Goal: Information Seeking & Learning: Learn about a topic

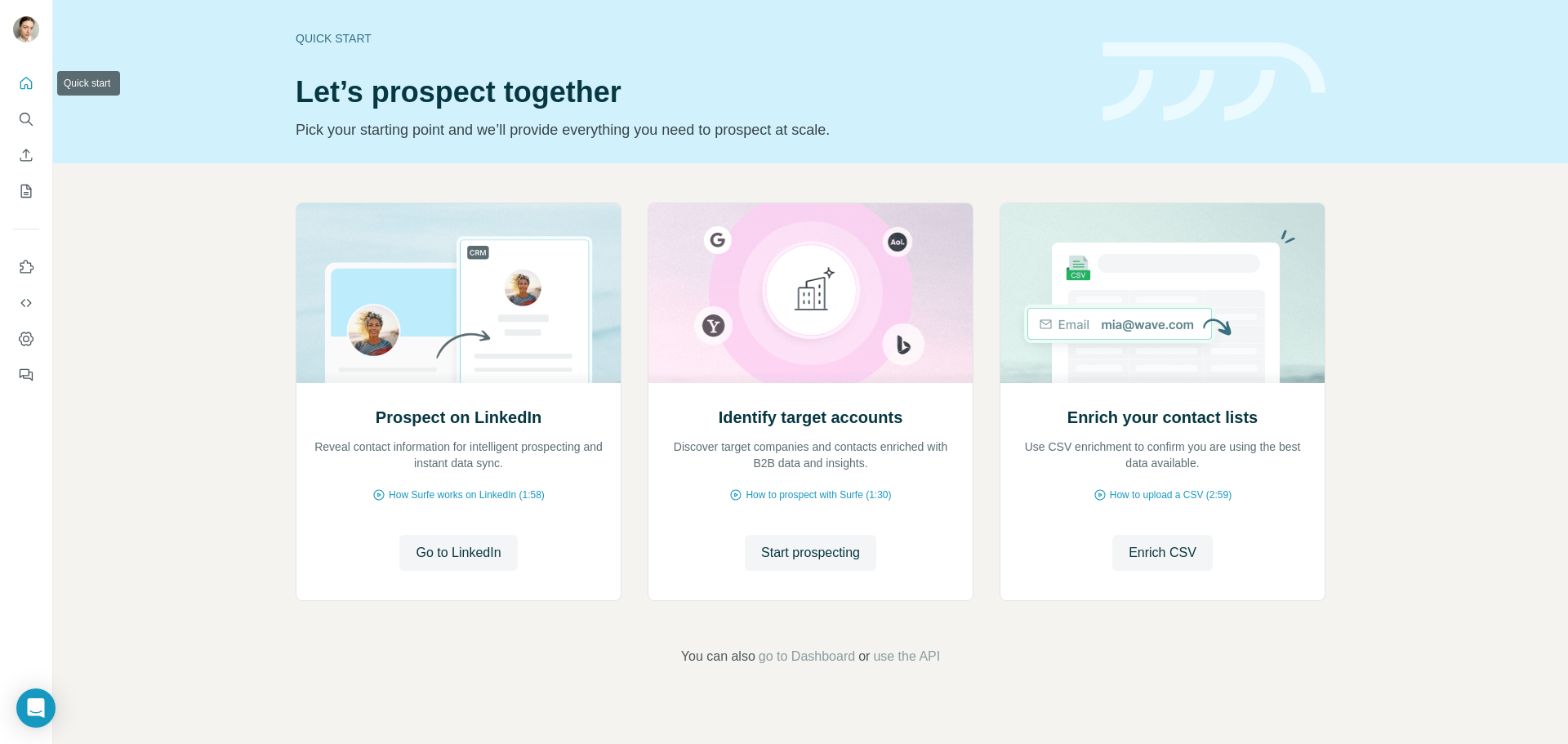
click at [24, 84] on icon "Quick start" at bounding box center [27, 84] width 17 height 17
click at [28, 115] on icon "Search" at bounding box center [25, 118] width 11 height 11
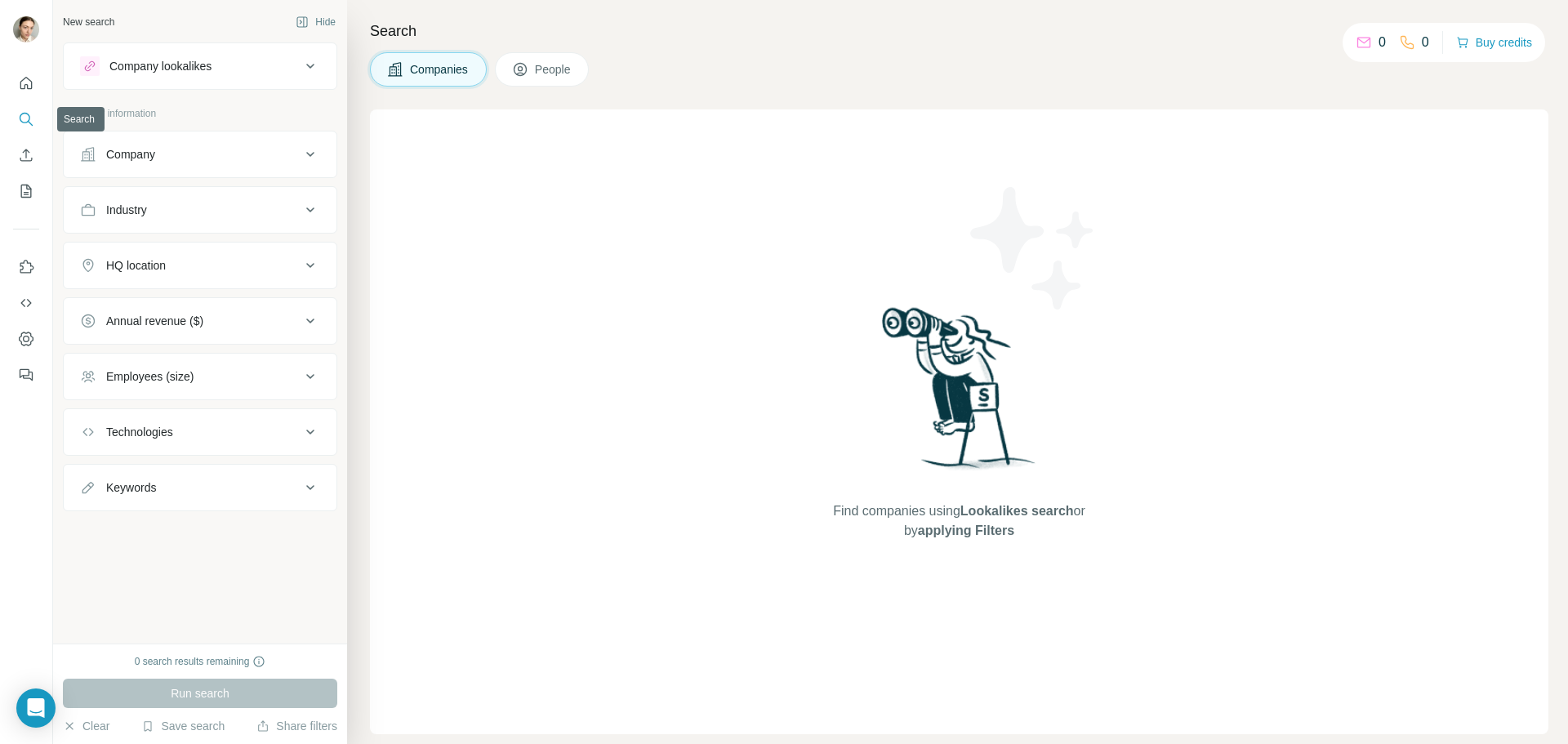
click at [28, 115] on icon "Search" at bounding box center [25, 118] width 11 height 11
click at [159, 62] on div "Company lookalikes" at bounding box center [160, 66] width 102 height 17
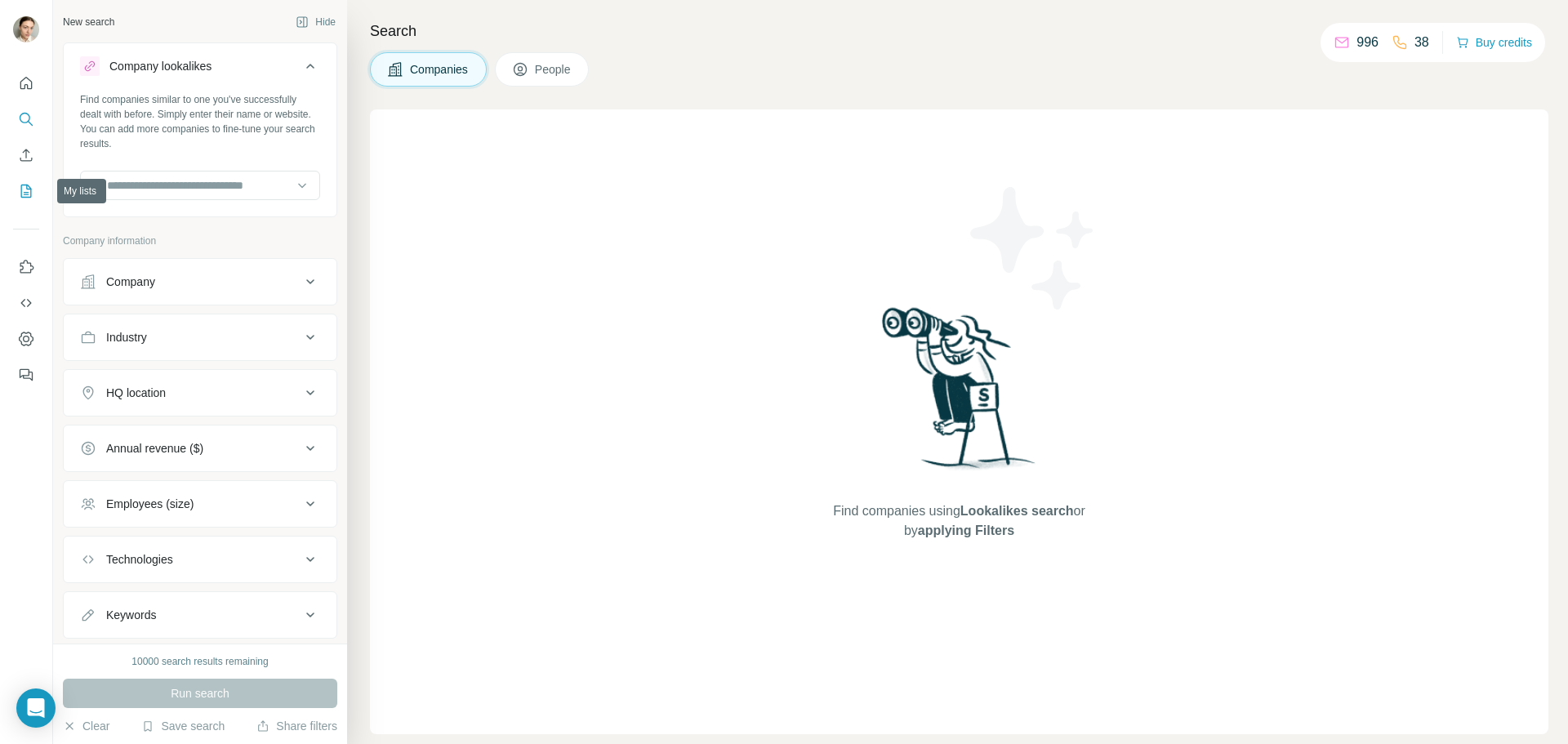
click at [26, 183] on icon "My lists" at bounding box center [27, 191] width 17 height 17
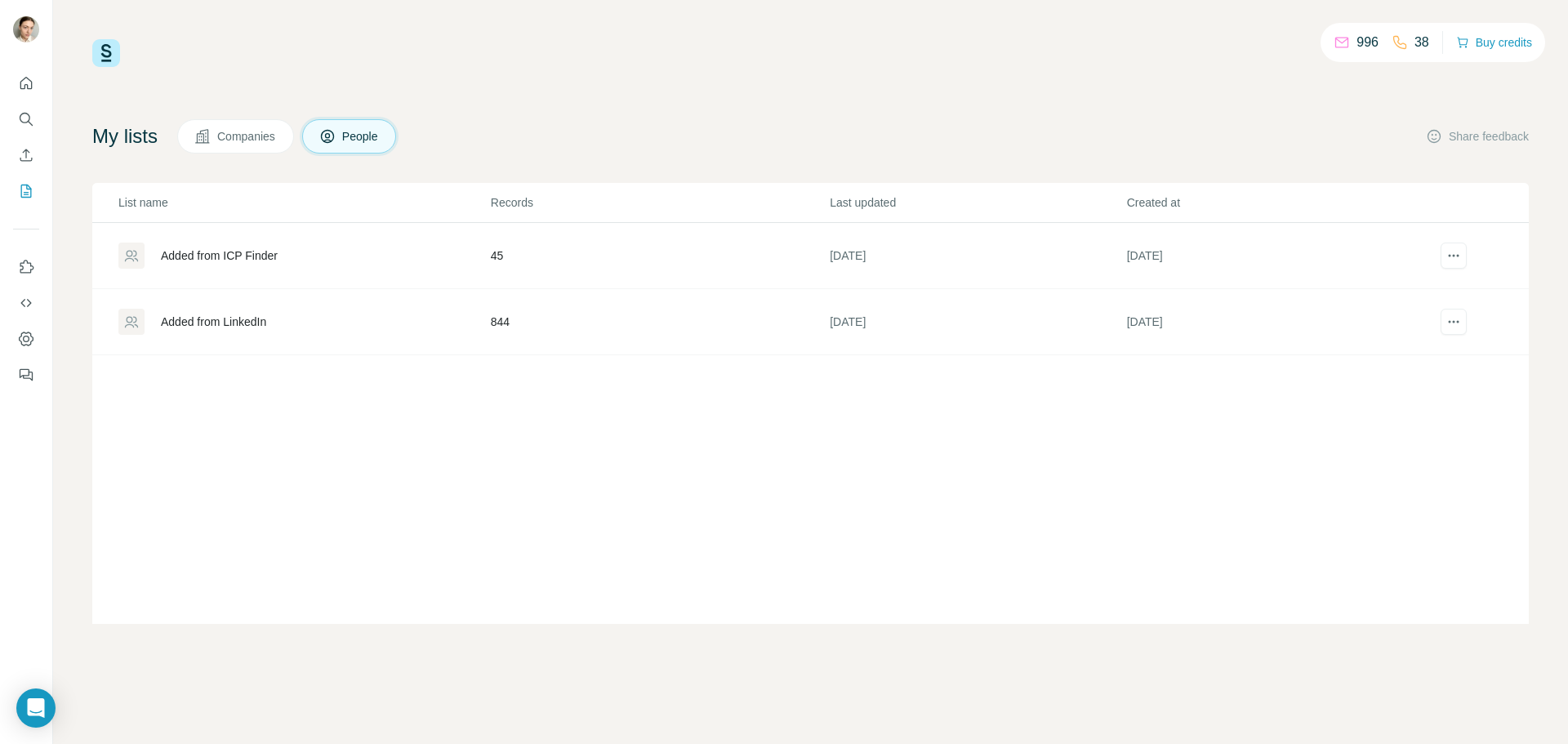
click at [240, 260] on div "Added from ICP Finder" at bounding box center [218, 255] width 117 height 17
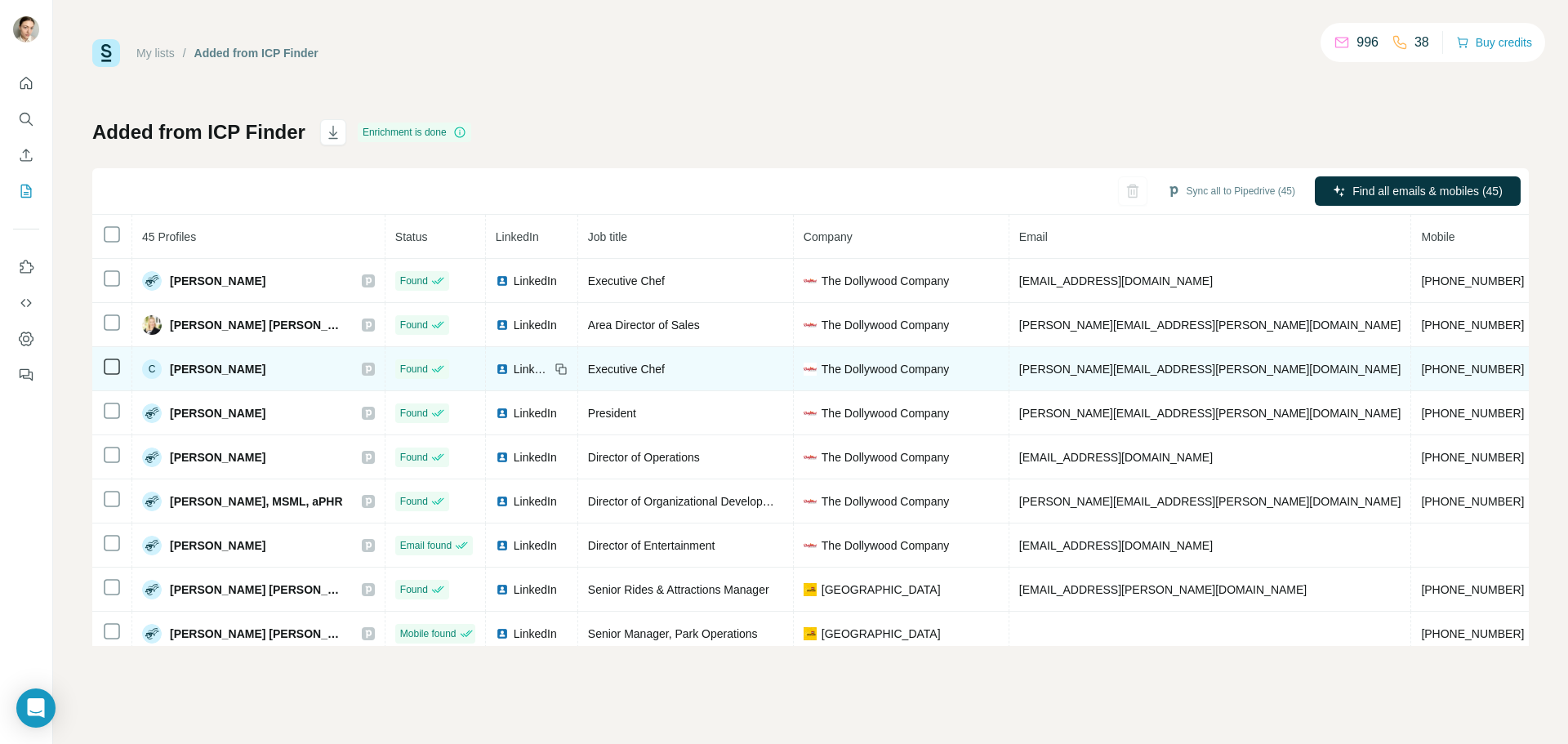
scroll to position [62, 0]
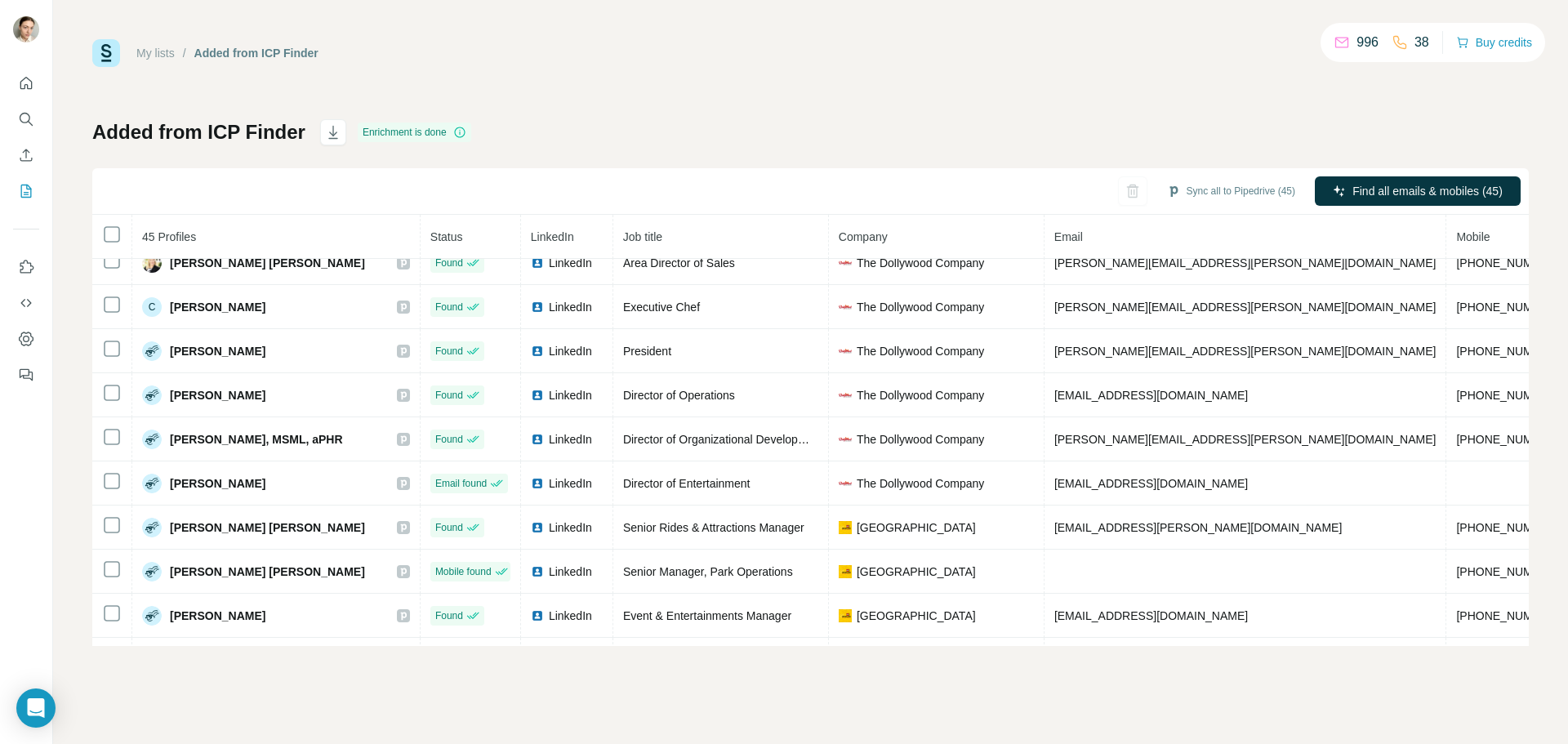
drag, startPoint x: 682, startPoint y: 366, endPoint x: 587, endPoint y: 152, distance: 234.1
click at [587, 152] on div "Added from ICP Finder Enrichment is done Sync all to Pipedrive (45) Find all em…" at bounding box center [811, 383] width 1436 height 527
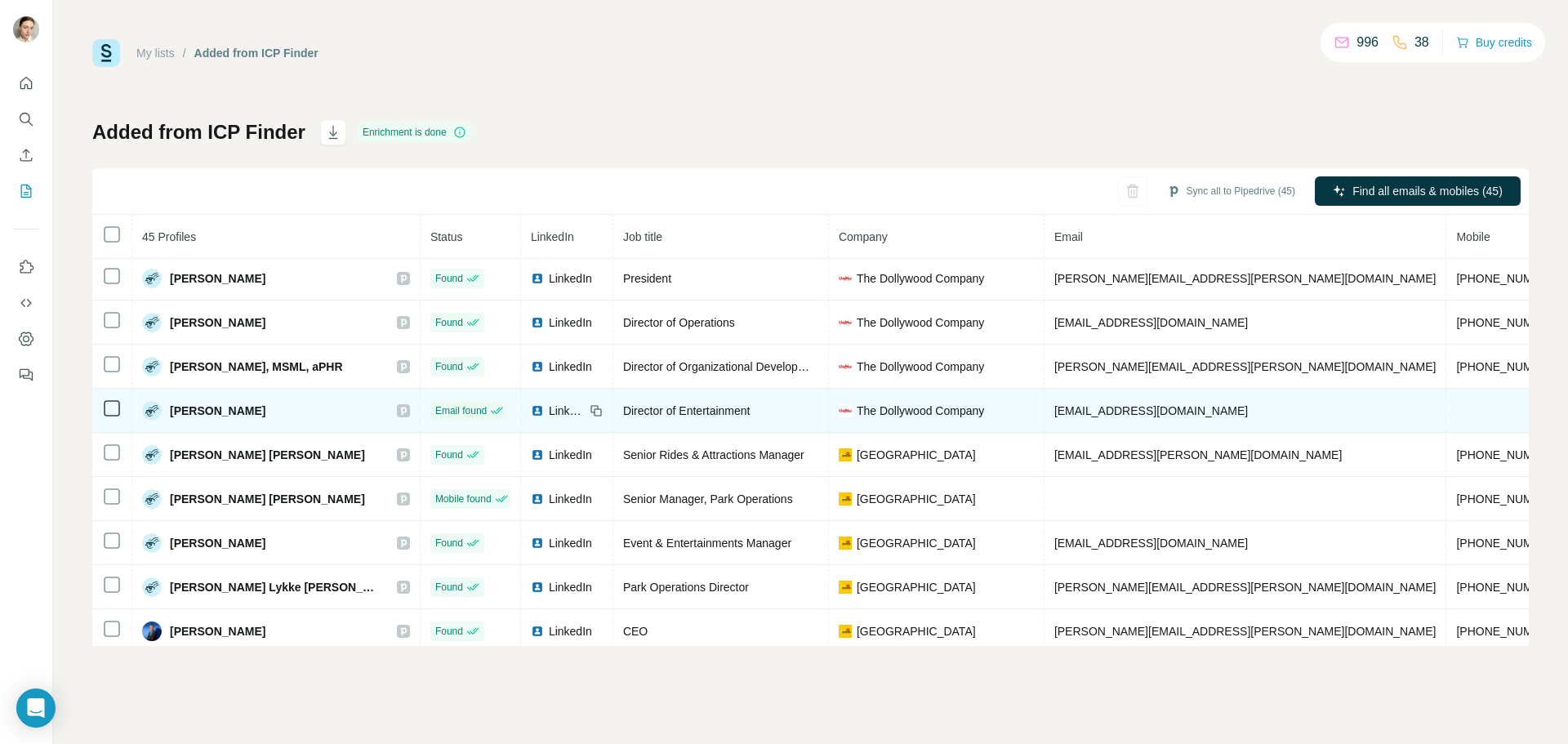
scroll to position [307, 0]
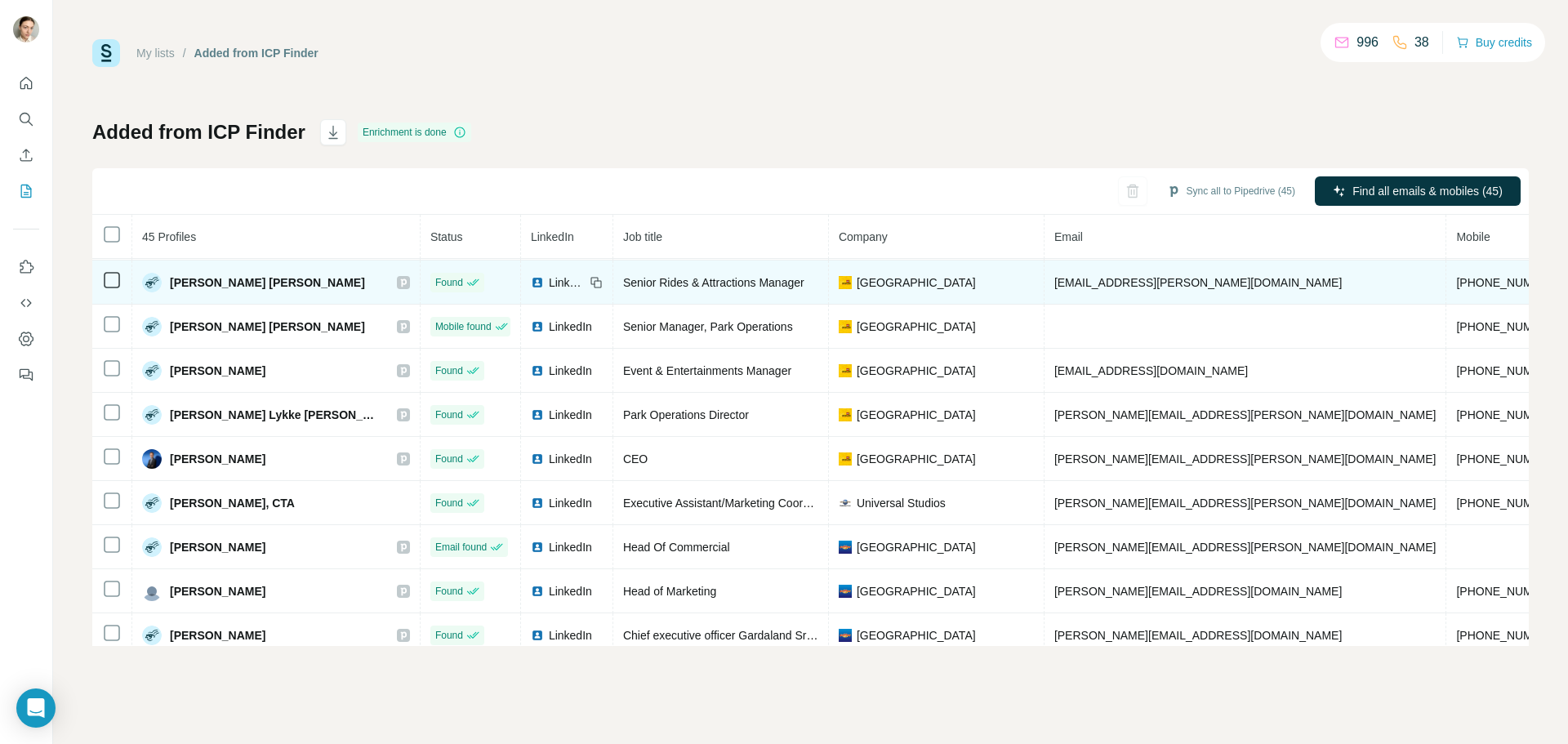
click at [857, 287] on span "[GEOGRAPHIC_DATA]" at bounding box center [916, 283] width 119 height 17
click at [857, 277] on span "[GEOGRAPHIC_DATA]" at bounding box center [916, 283] width 119 height 17
click at [838, 280] on div "[GEOGRAPHIC_DATA]" at bounding box center [935, 283] width 196 height 17
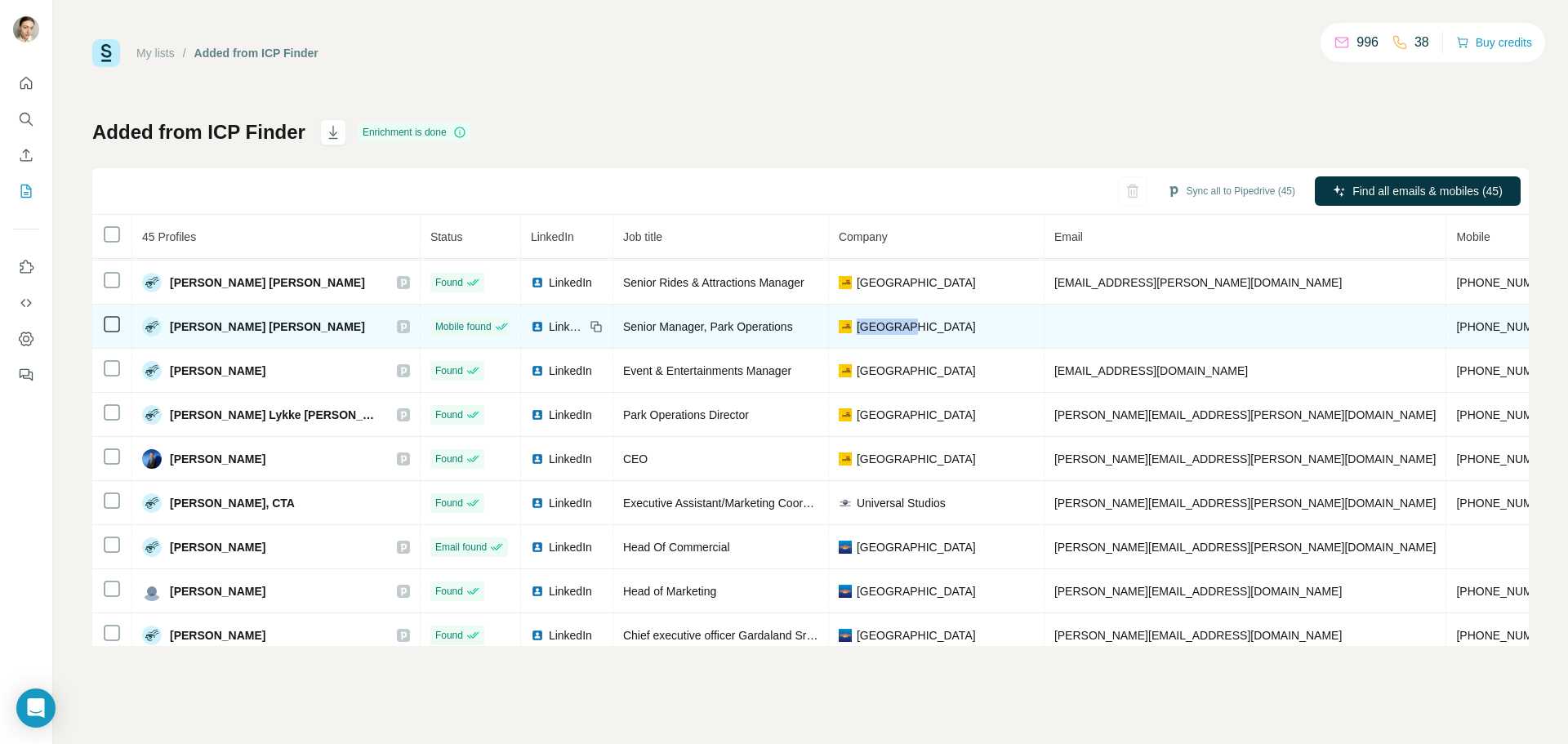
drag, startPoint x: 842, startPoint y: 327, endPoint x: 779, endPoint y: 321, distance: 63.3
click at [857, 321] on span "[GEOGRAPHIC_DATA]" at bounding box center [916, 327] width 119 height 17
copy span "LEGOLAND"
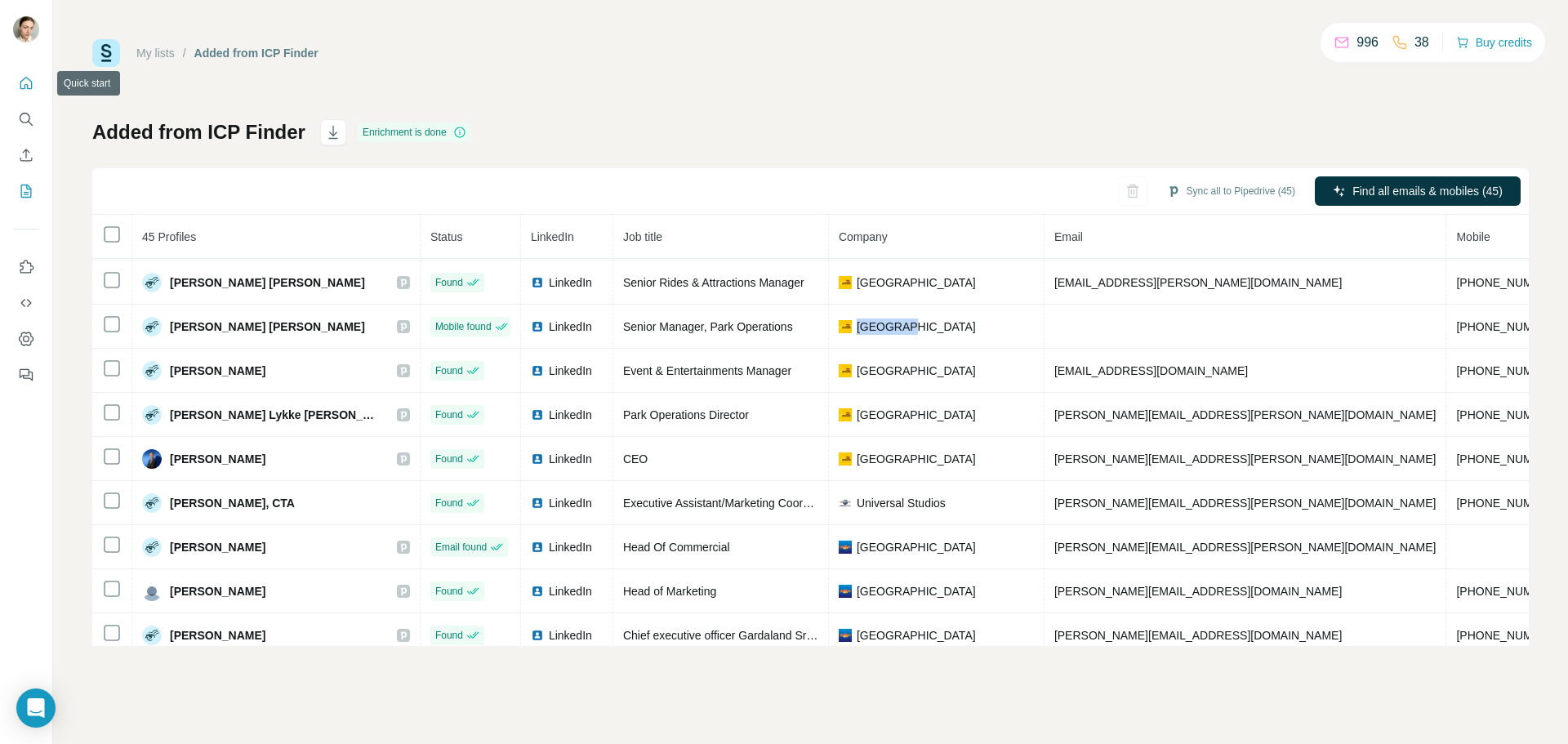
click at [20, 86] on icon "Quick start" at bounding box center [26, 83] width 12 height 12
click at [29, 114] on icon "Search" at bounding box center [27, 119] width 17 height 17
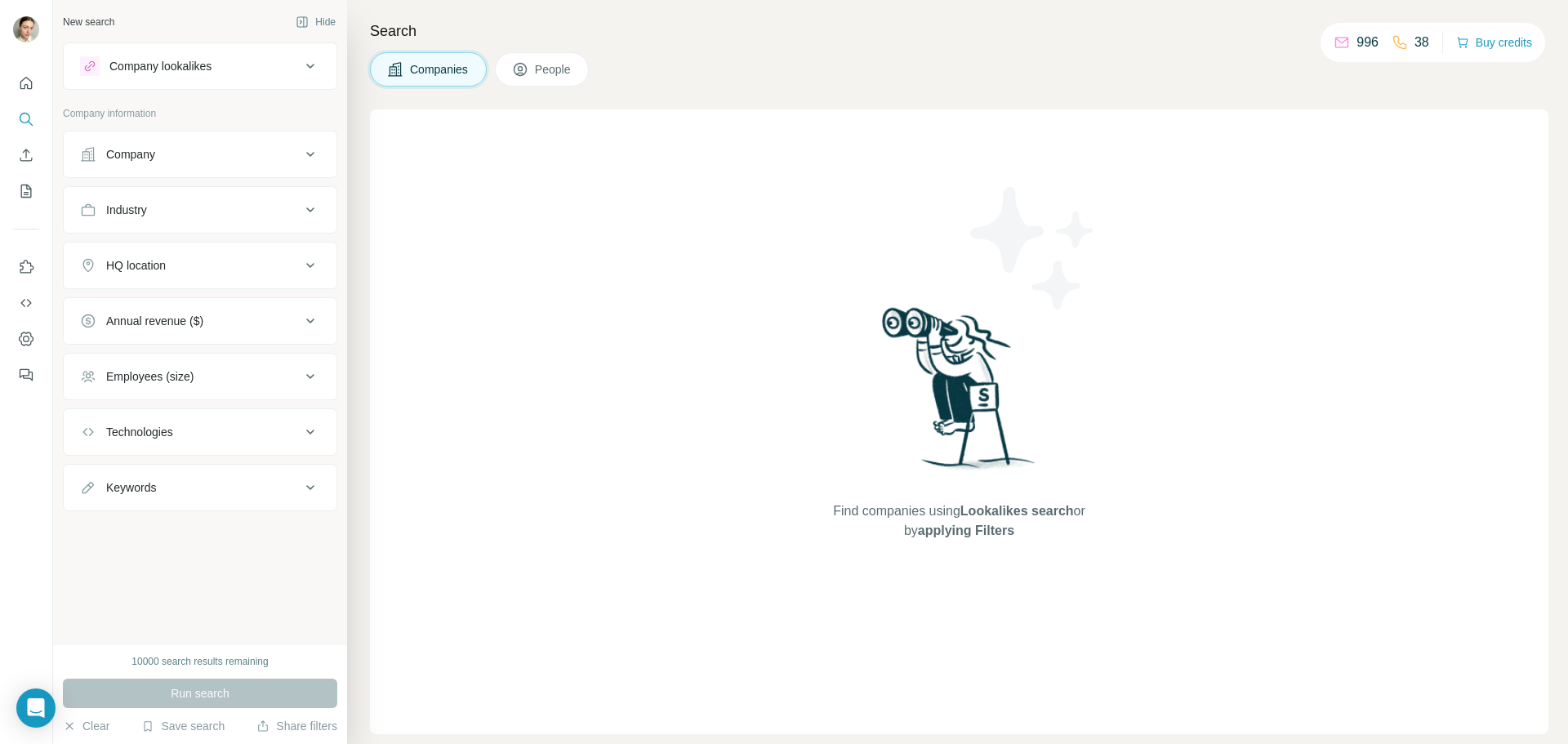
click at [138, 77] on button "Company lookalikes" at bounding box center [199, 66] width 273 height 39
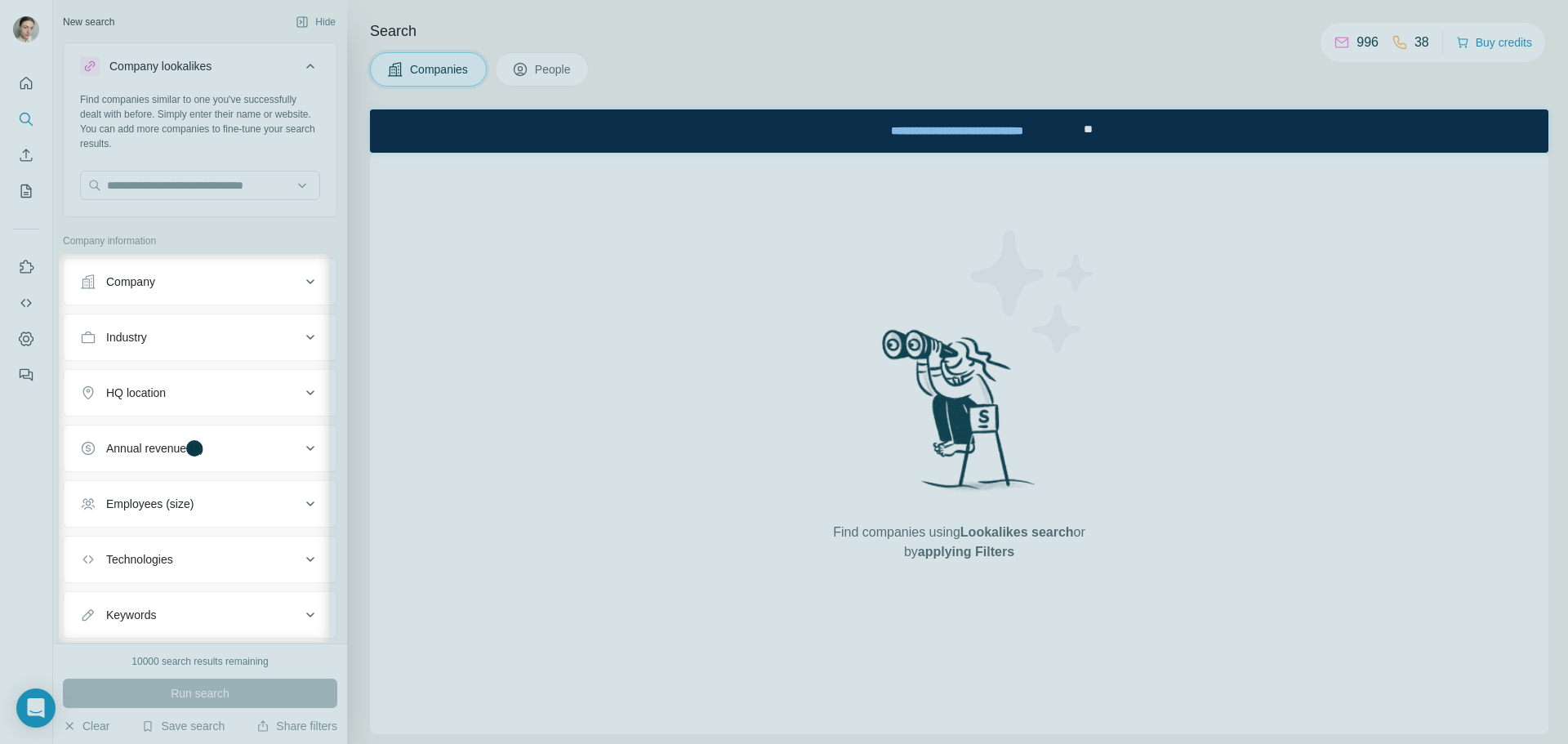
click at [131, 181] on div at bounding box center [784, 127] width 1568 height 254
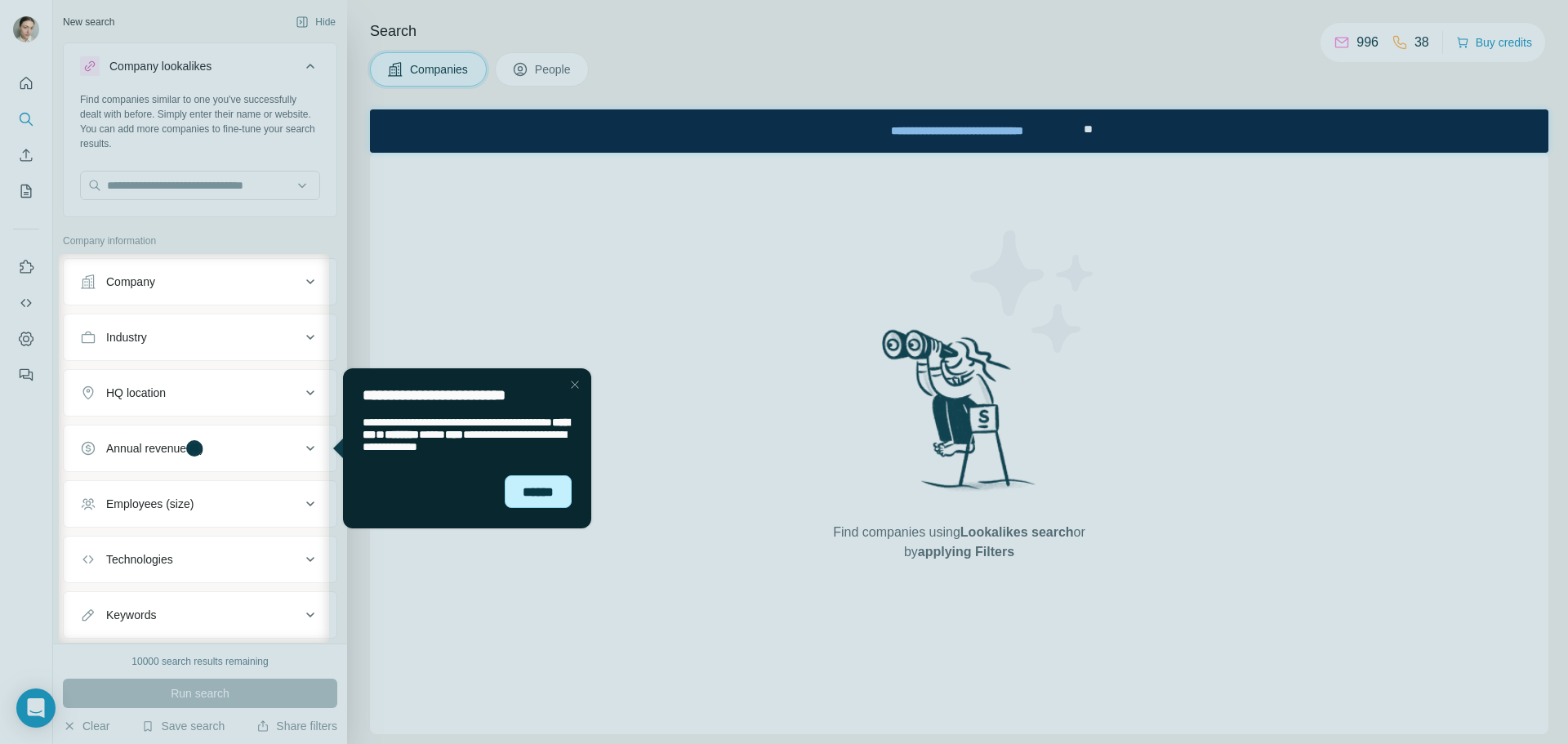
click at [537, 487] on div "******" at bounding box center [538, 492] width 67 height 33
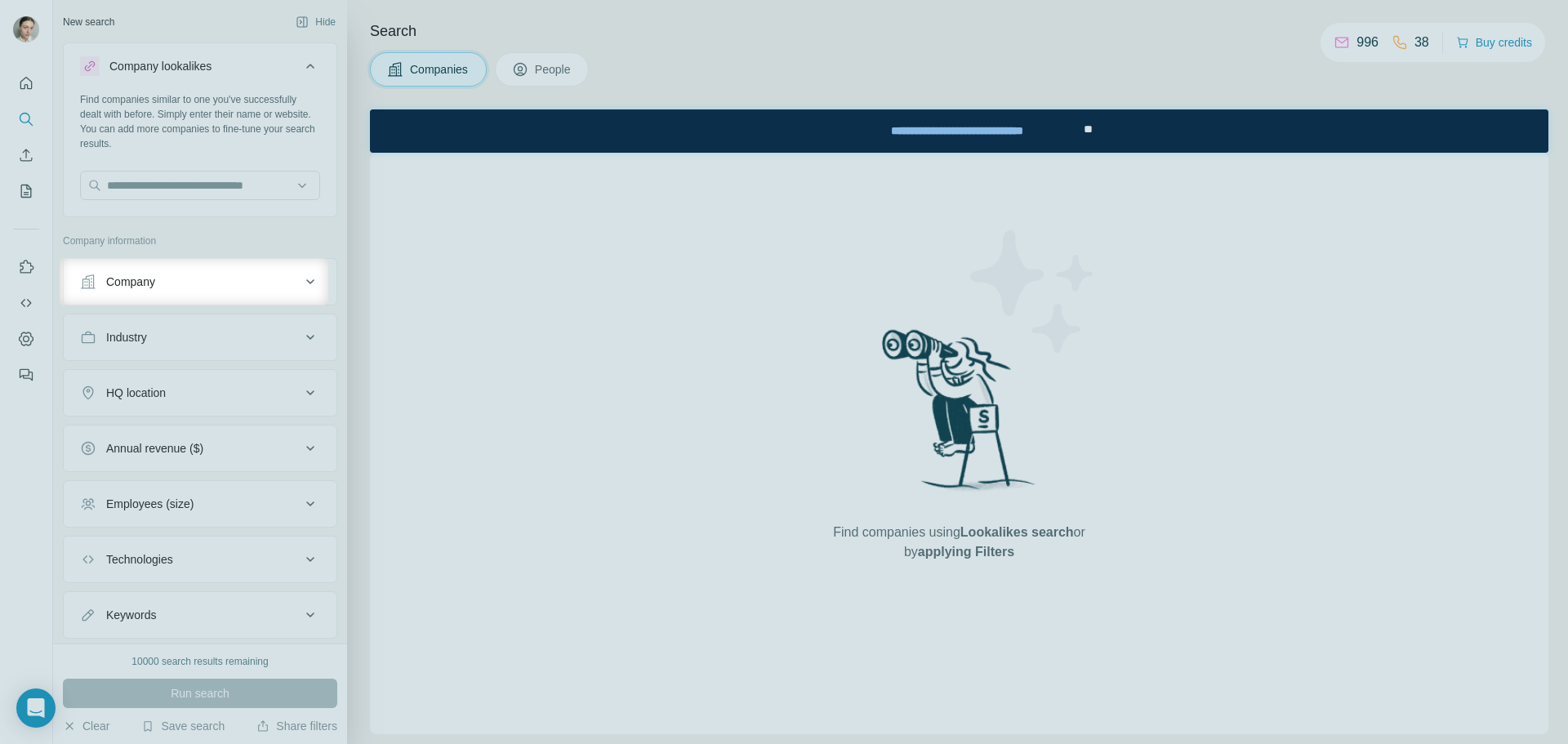
click at [152, 167] on div at bounding box center [784, 129] width 1568 height 258
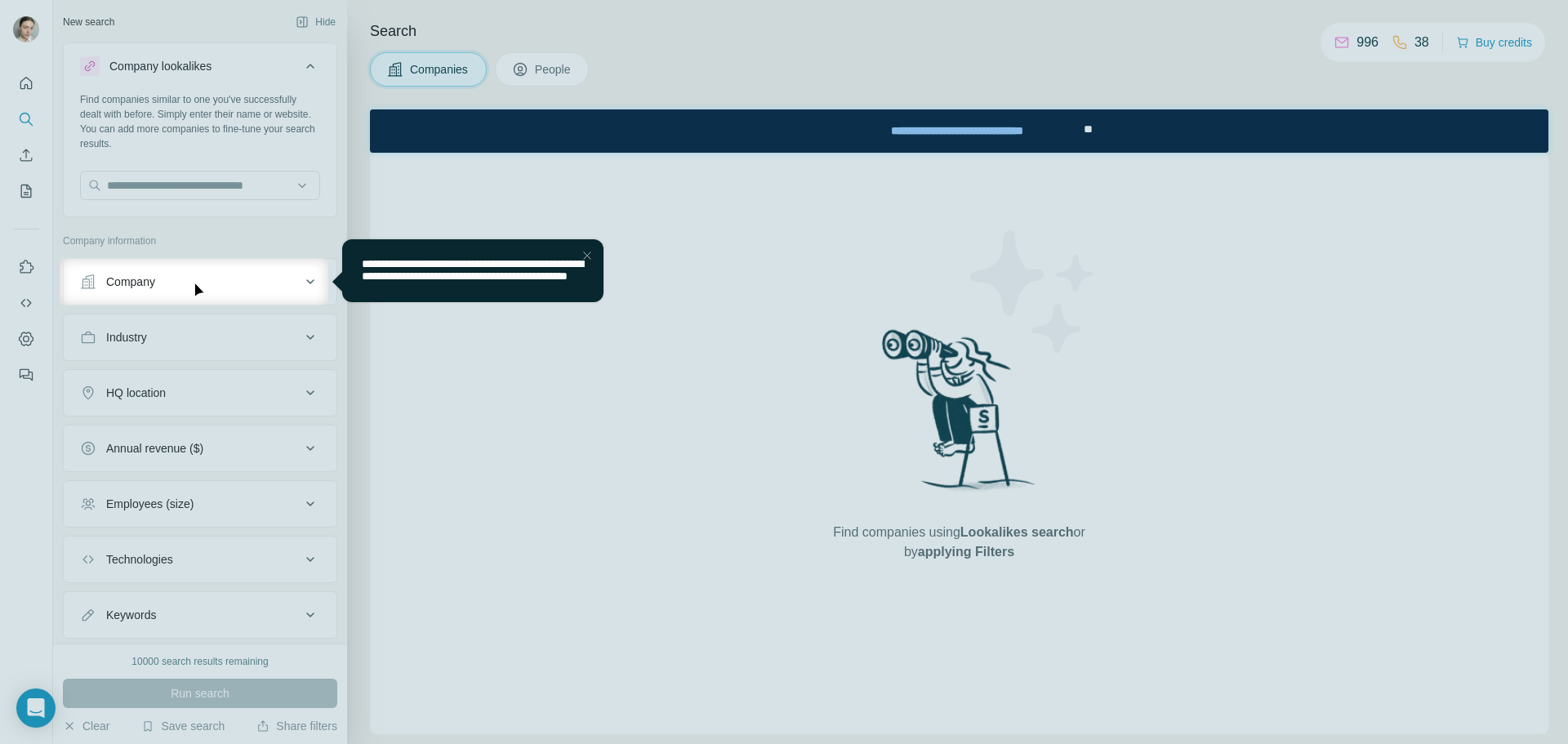
click at [146, 186] on div at bounding box center [784, 129] width 1568 height 258
click at [581, 257] on div "Close Step" at bounding box center [587, 255] width 19 height 19
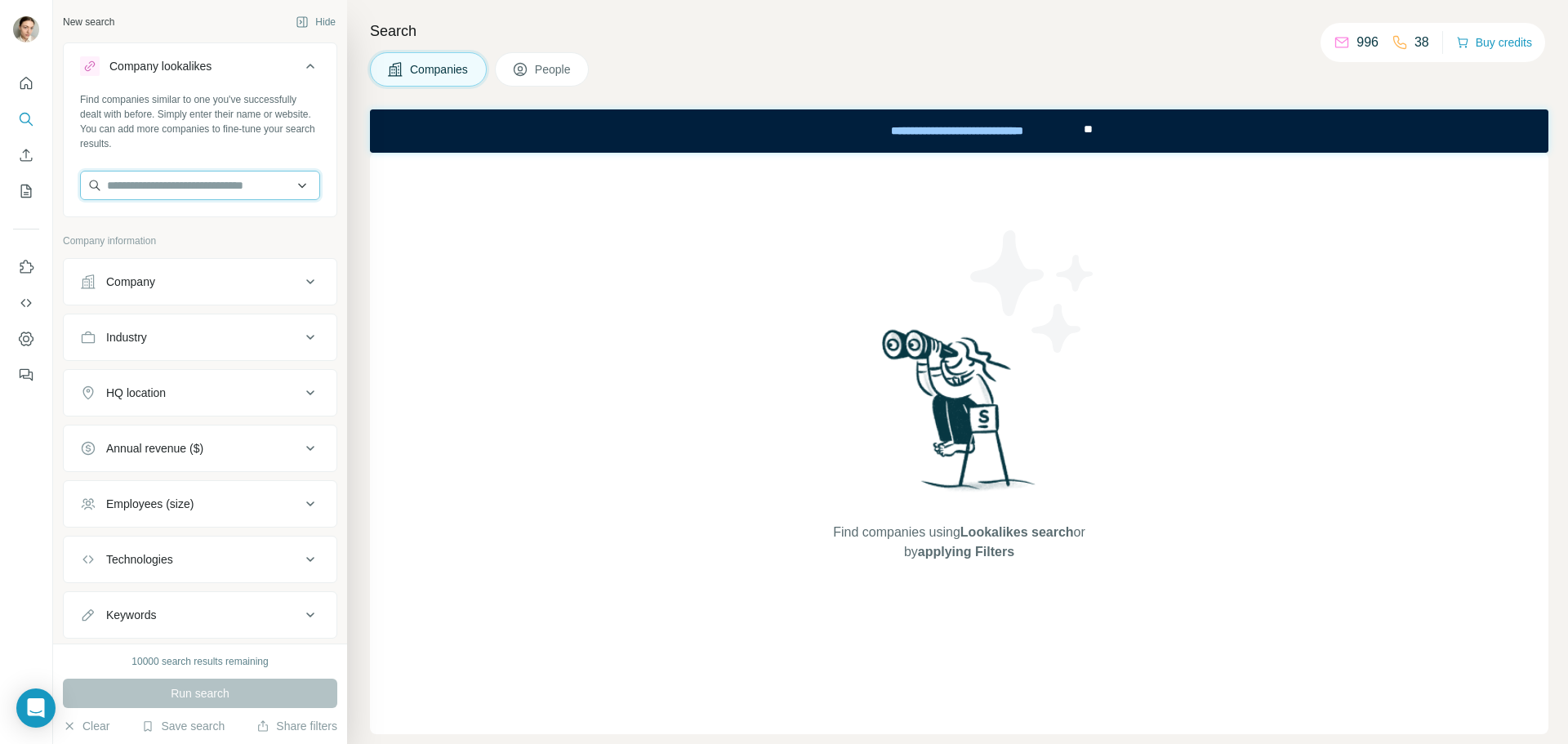
click at [183, 187] on input "text" at bounding box center [199, 186] width 240 height 29
paste input "********"
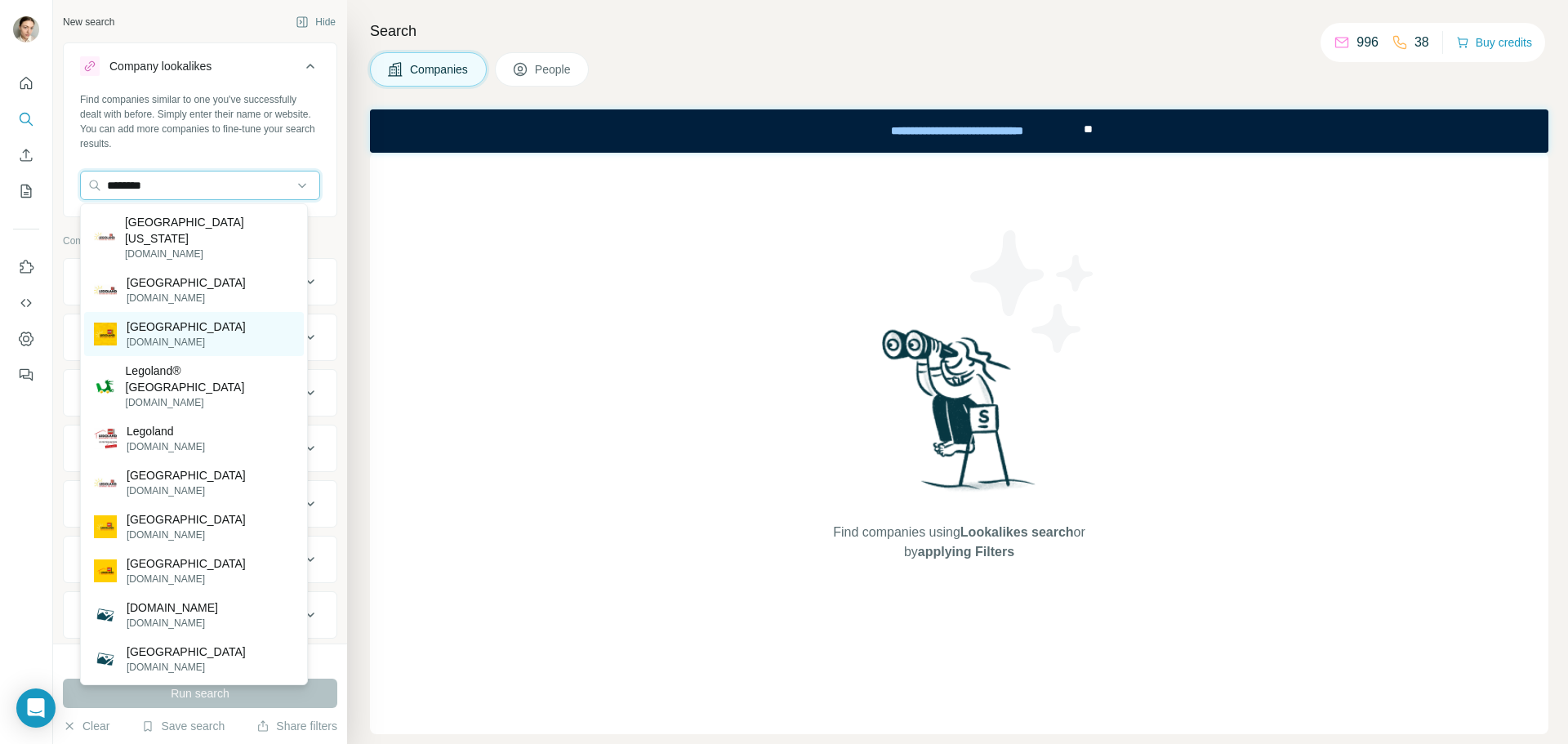
type input "********"
click at [174, 335] on p "[DOMAIN_NAME]" at bounding box center [186, 343] width 119 height 15
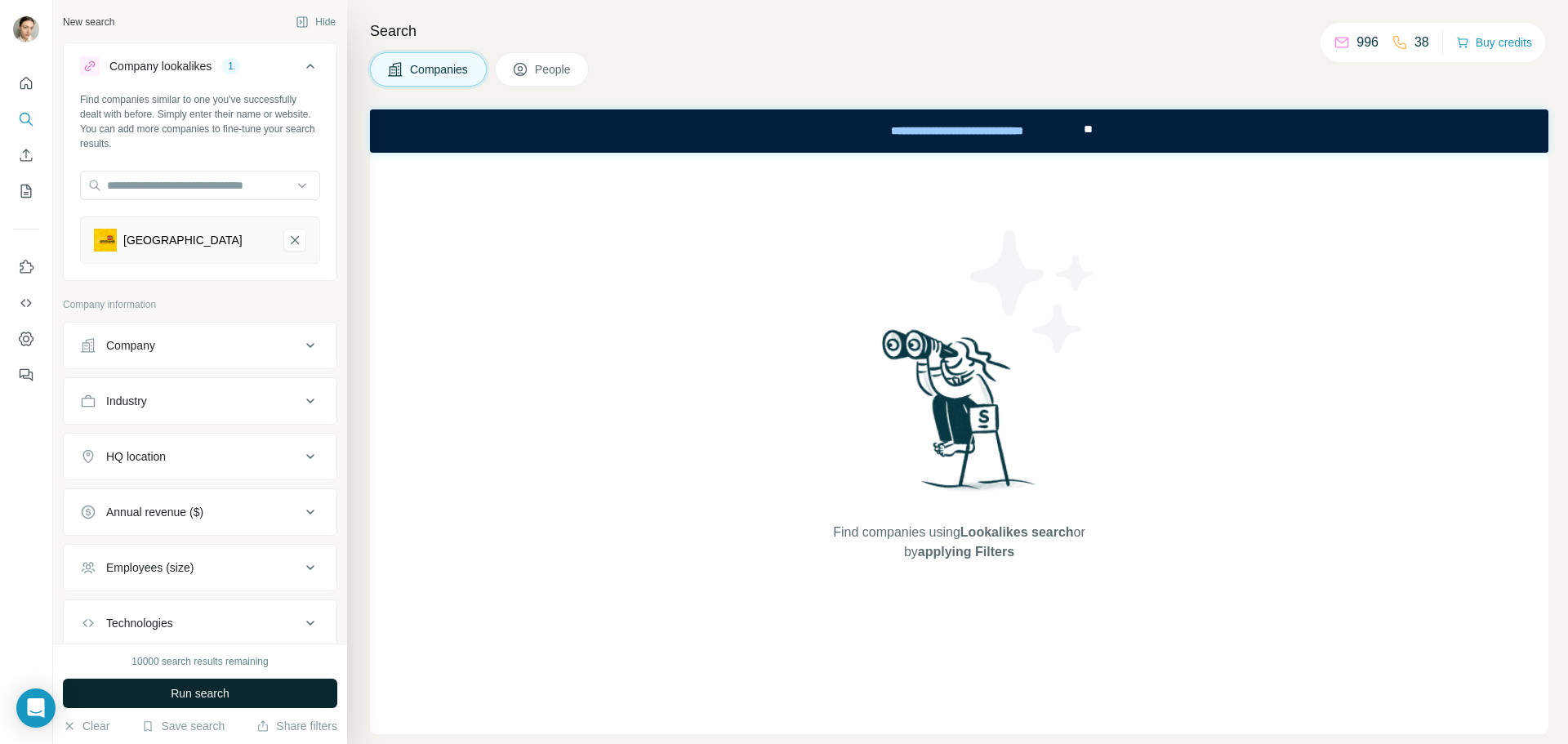
click at [227, 691] on span "Run search" at bounding box center [200, 693] width 59 height 17
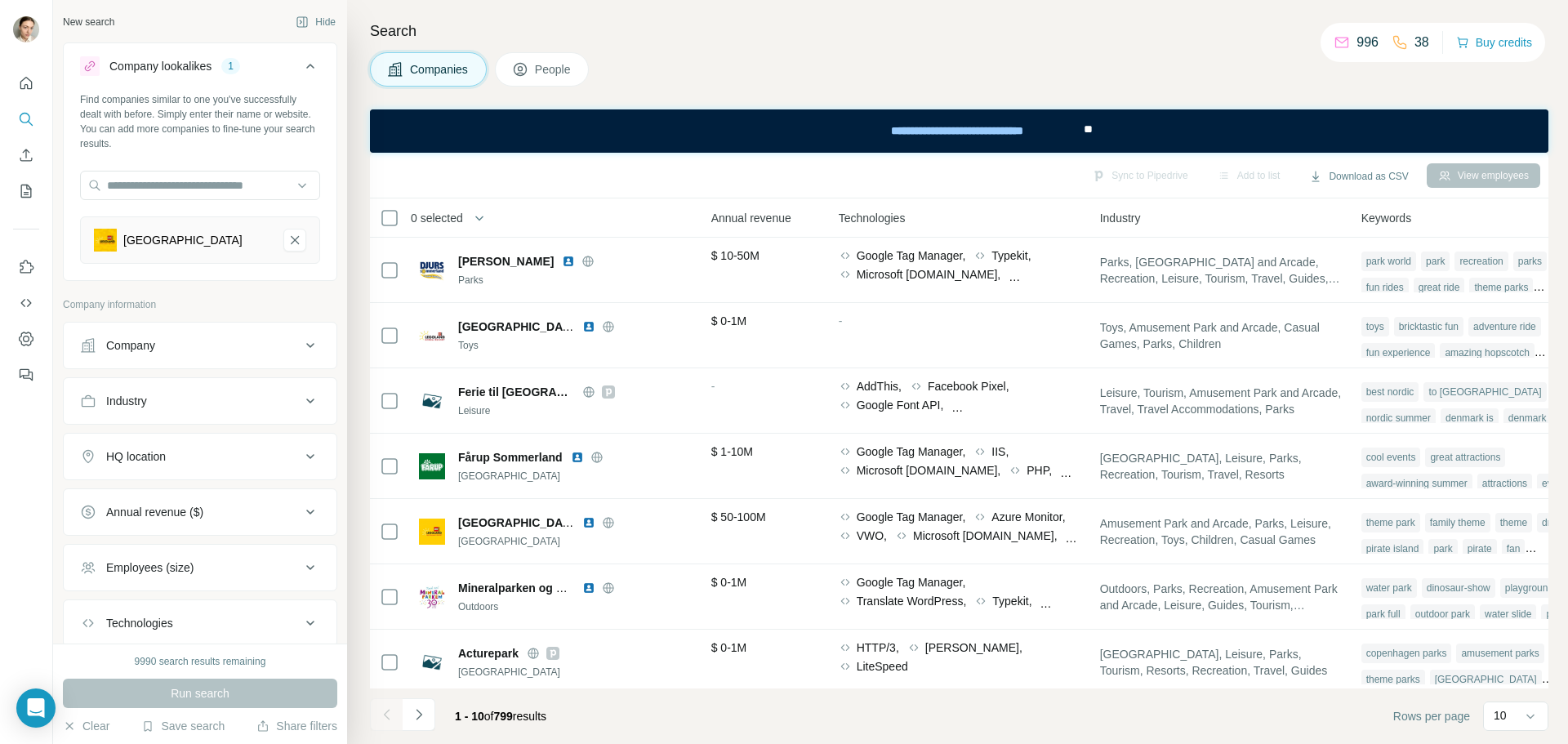
scroll to position [0, 801]
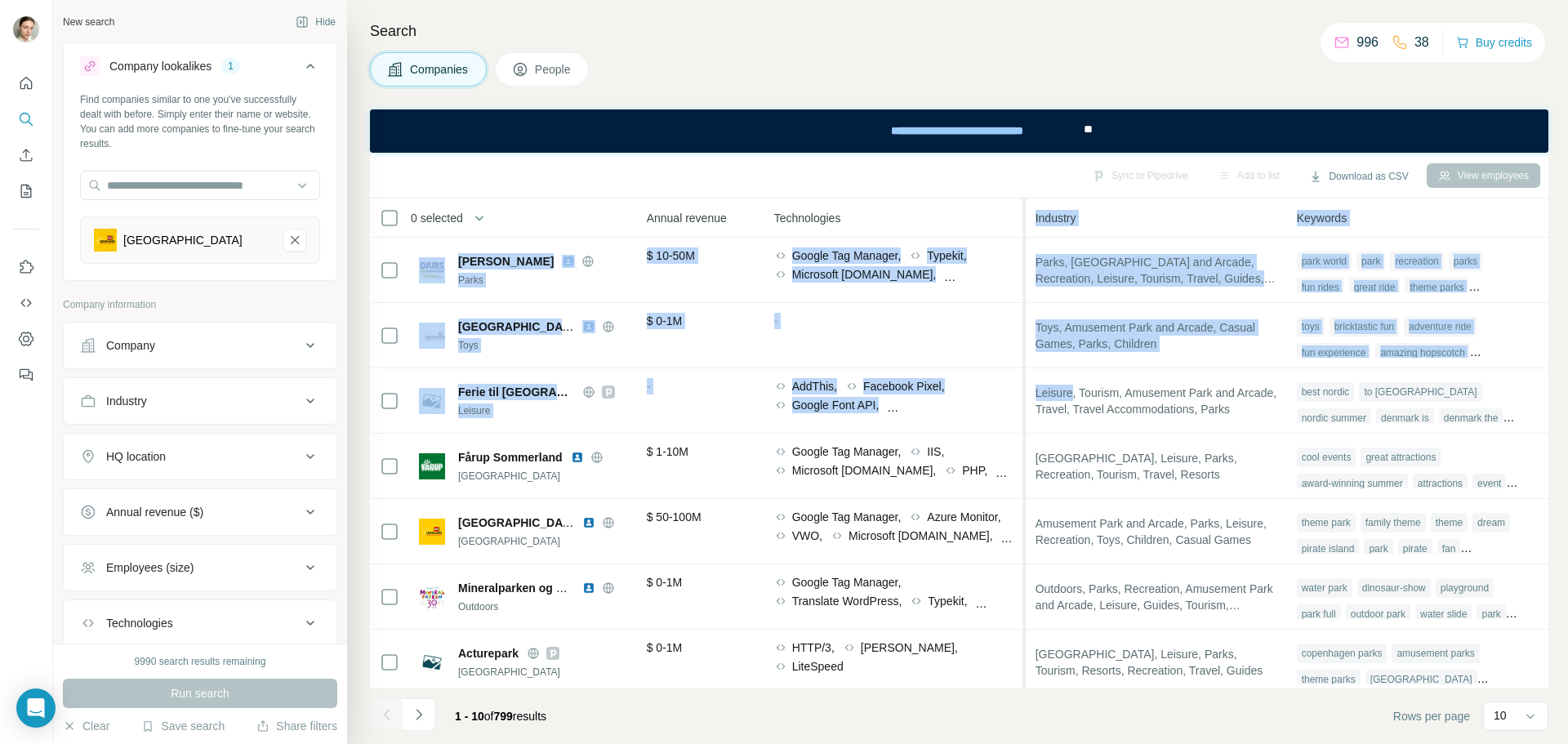
drag, startPoint x: 1064, startPoint y: 390, endPoint x: 1012, endPoint y: 397, distance: 52.5
click at [1012, 397] on table "0 selected Companies Employees Size HQ location About Lists Annual revenue Tech…" at bounding box center [566, 545] width 1966 height 693
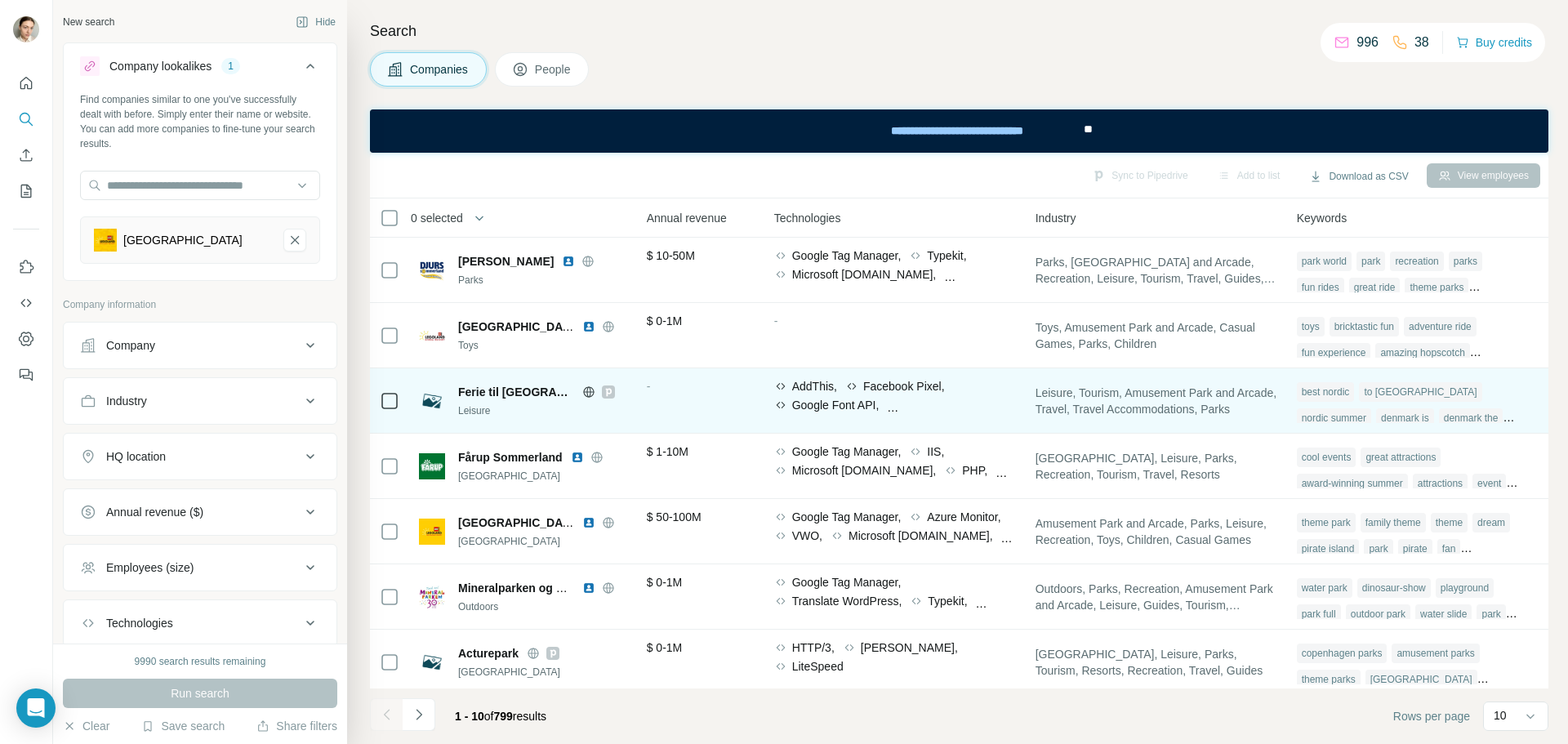
click at [1114, 403] on span "Leisure, Tourism, Amusement Park and Arcade, Travel, Travel Accommodations, Par…" at bounding box center [1156, 401] width 241 height 33
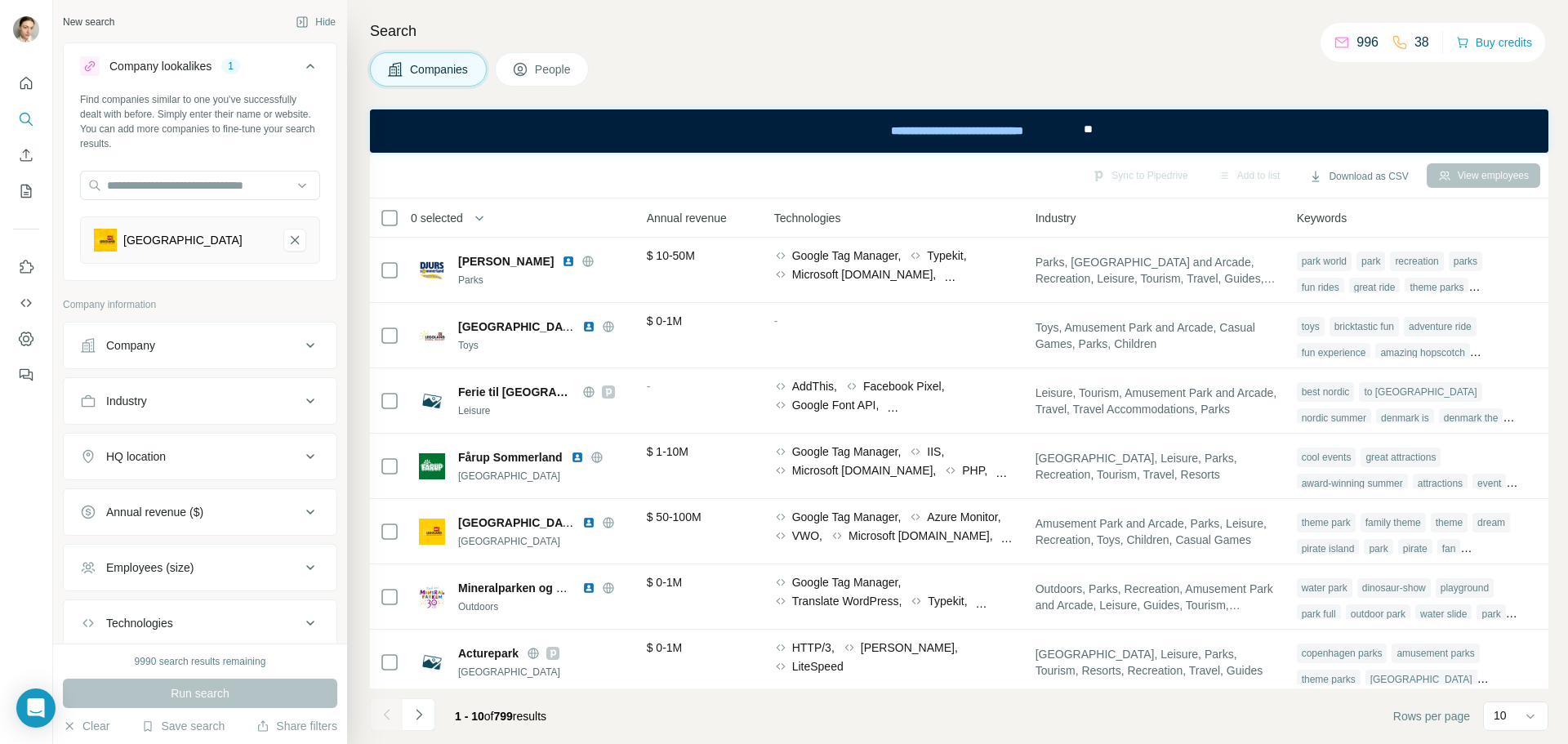
scroll to position [115, 0]
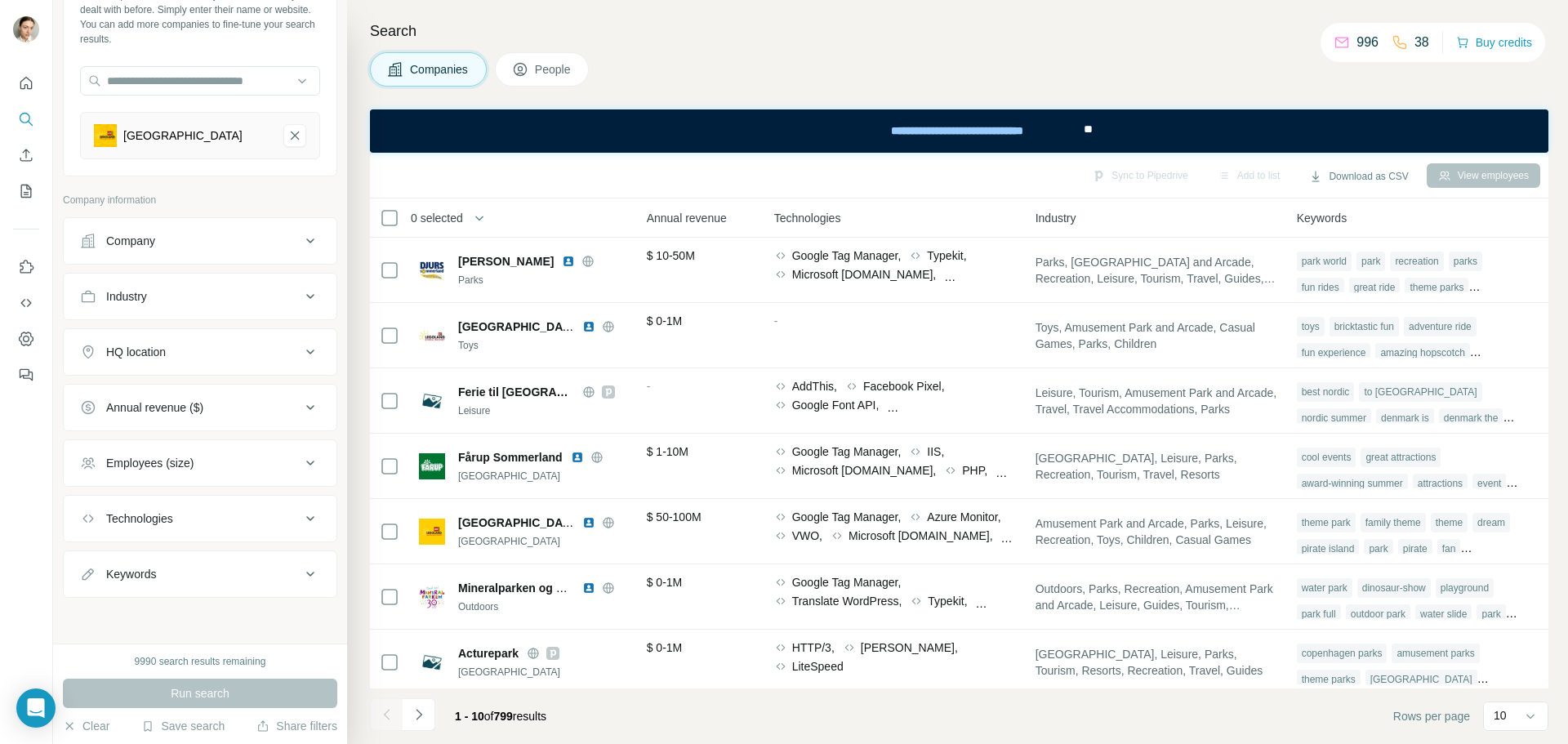
click at [138, 301] on div "Industry" at bounding box center [127, 297] width 40 height 17
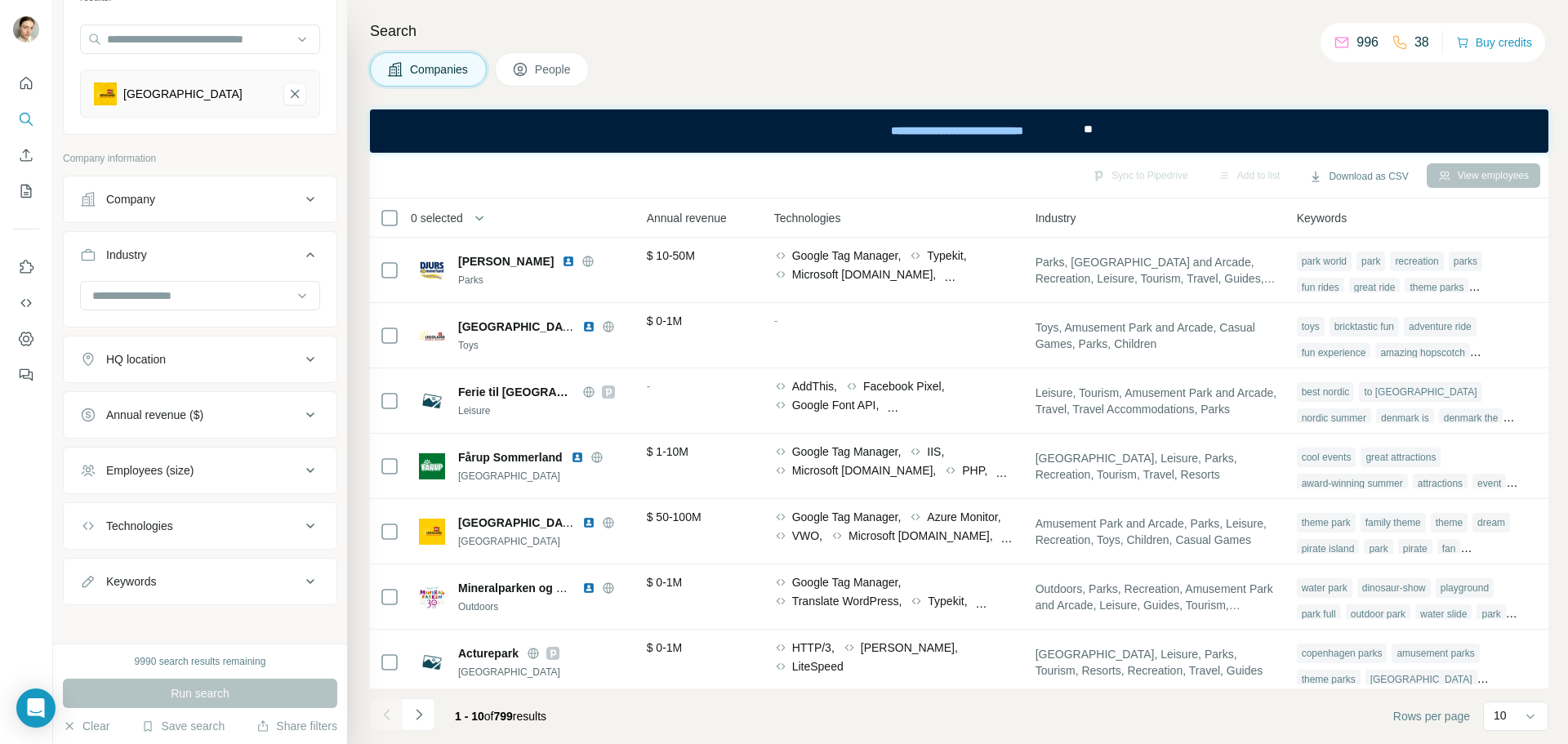
scroll to position [163, 0]
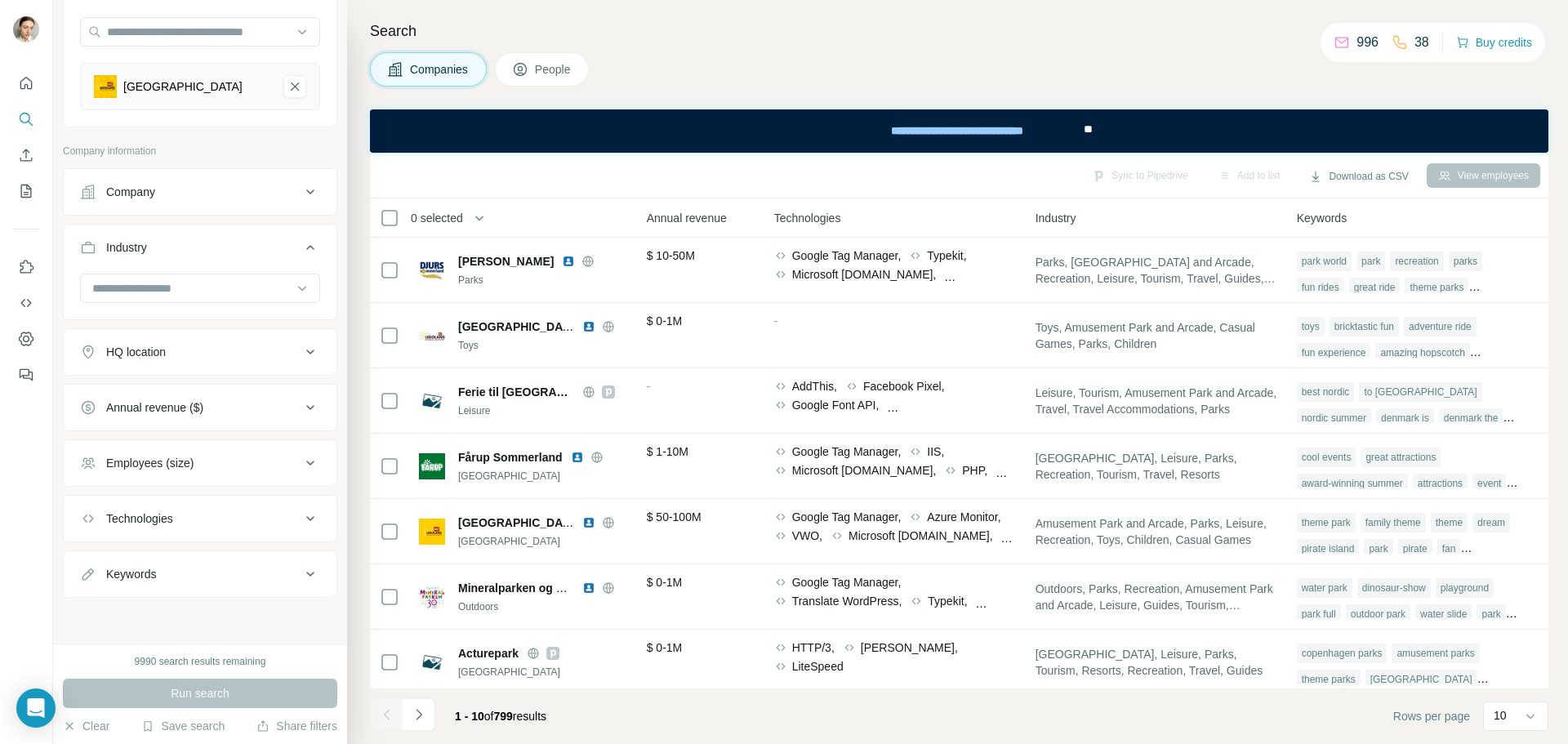
click at [119, 305] on div at bounding box center [199, 290] width 240 height 33
click at [120, 299] on div at bounding box center [192, 288] width 202 height 28
click at [129, 286] on input at bounding box center [192, 288] width 202 height 18
click at [1146, 208] on th "Industry" at bounding box center [1156, 218] width 262 height 39
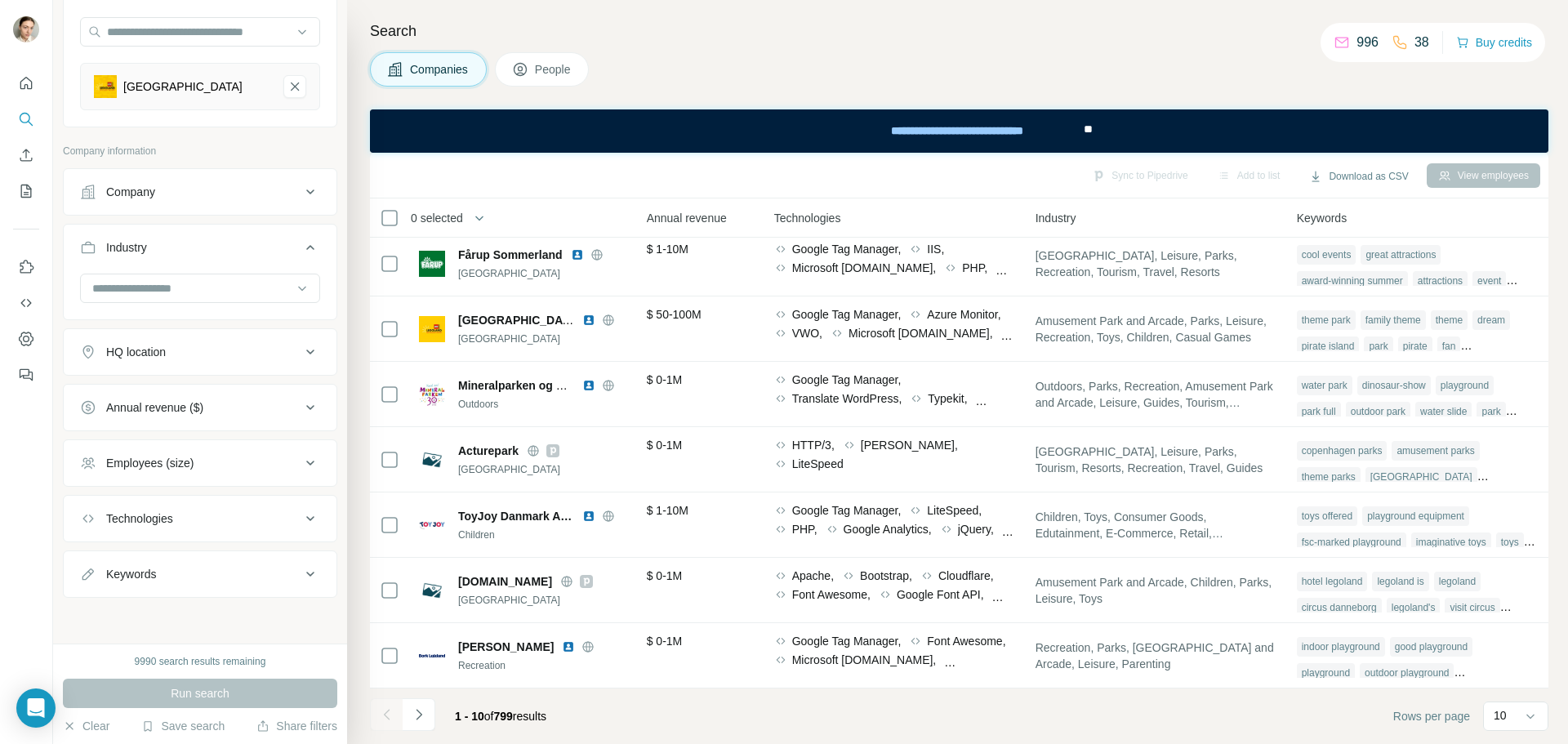
scroll to position [210, 801]
drag, startPoint x: 547, startPoint y: 380, endPoint x: 489, endPoint y: 22, distance: 362.7
click at [489, 22] on h4 "Search" at bounding box center [958, 30] width 1178 height 23
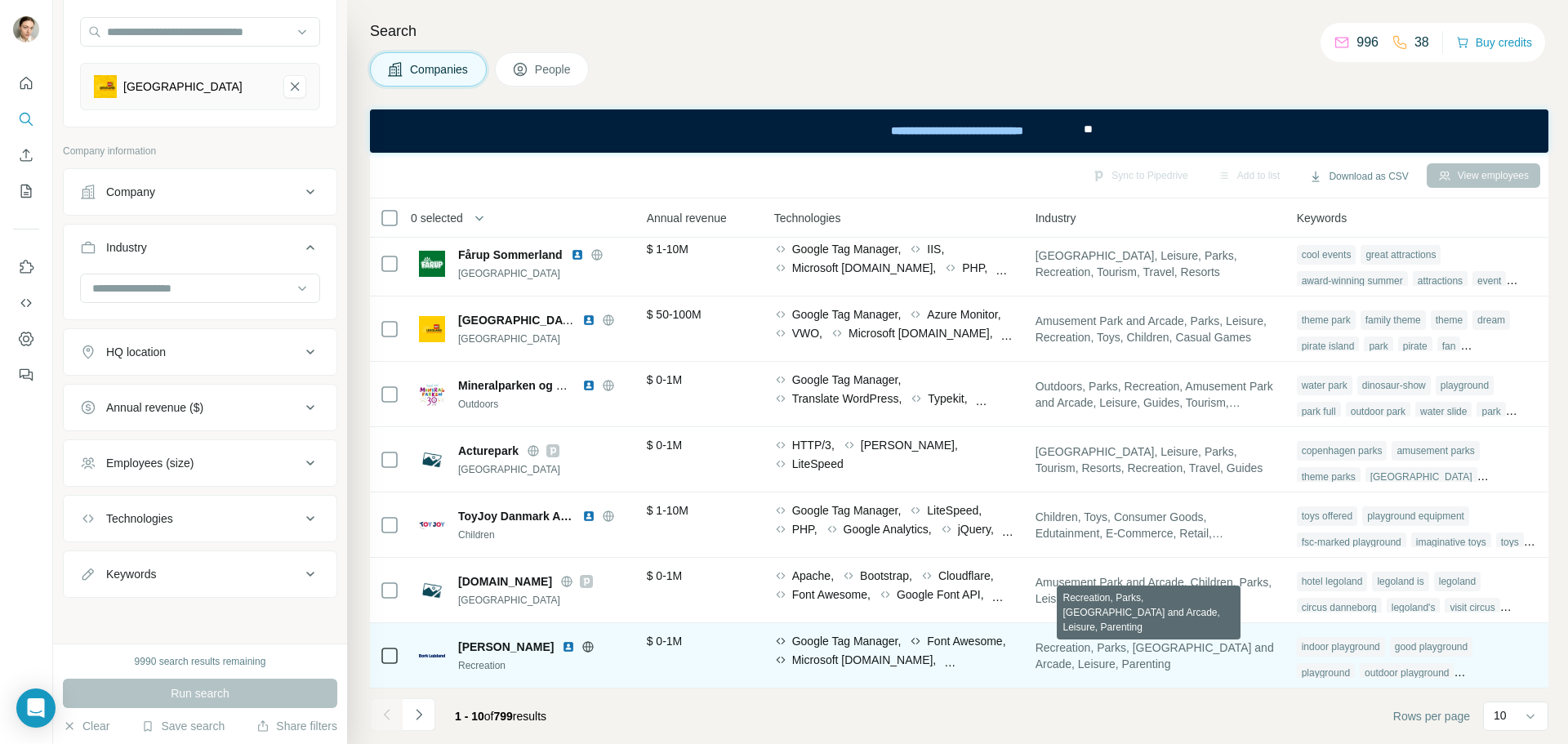
drag, startPoint x: 1191, startPoint y: 659, endPoint x: 996, endPoint y: 672, distance: 195.4
click at [996, 672] on td "Google Tag Manager, Font Awesome, Microsoft [DOMAIN_NAME], Tripadviser.Widget, …" at bounding box center [894, 656] width 262 height 65
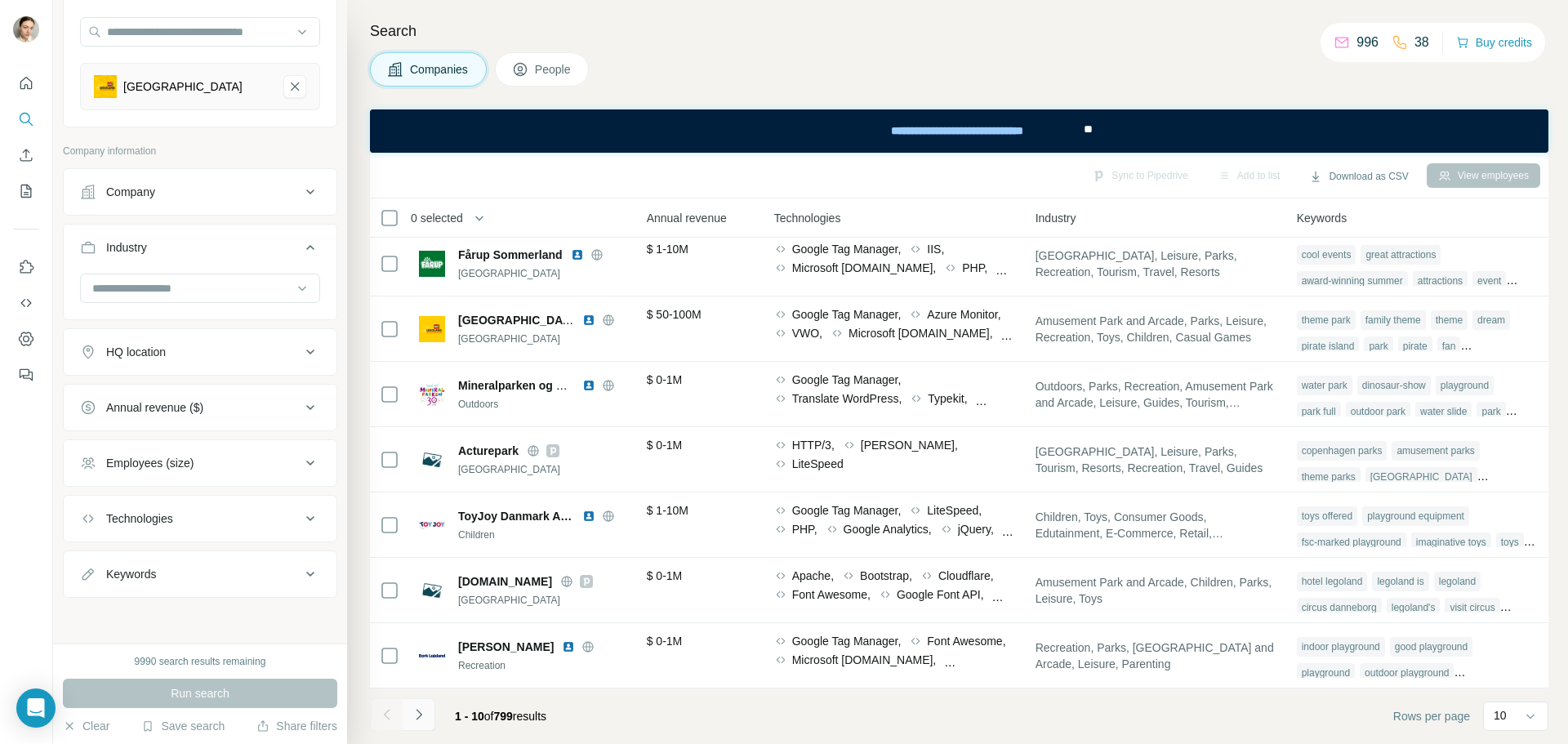
click at [429, 707] on button "Navigate to next page" at bounding box center [419, 715] width 33 height 33
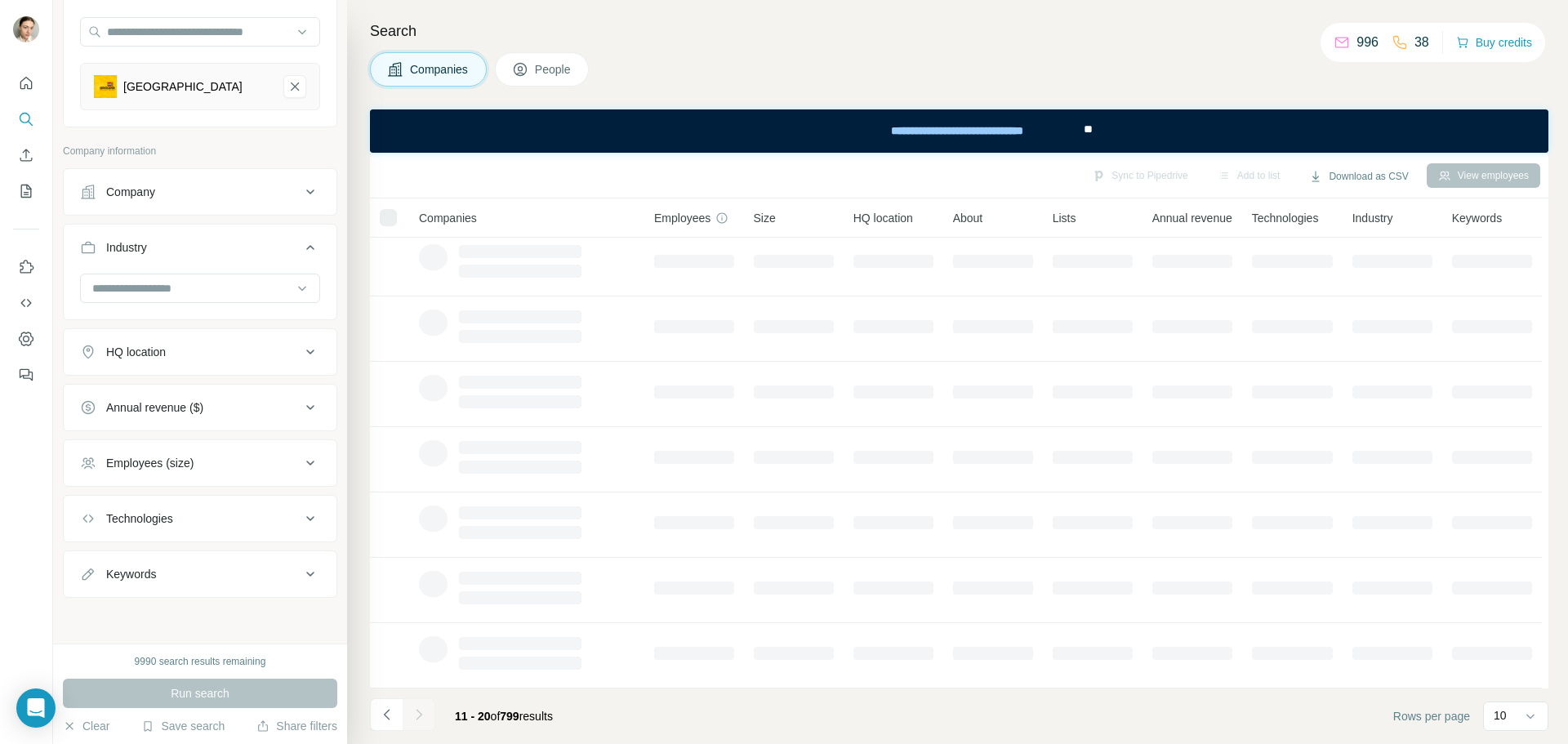
scroll to position [210, 0]
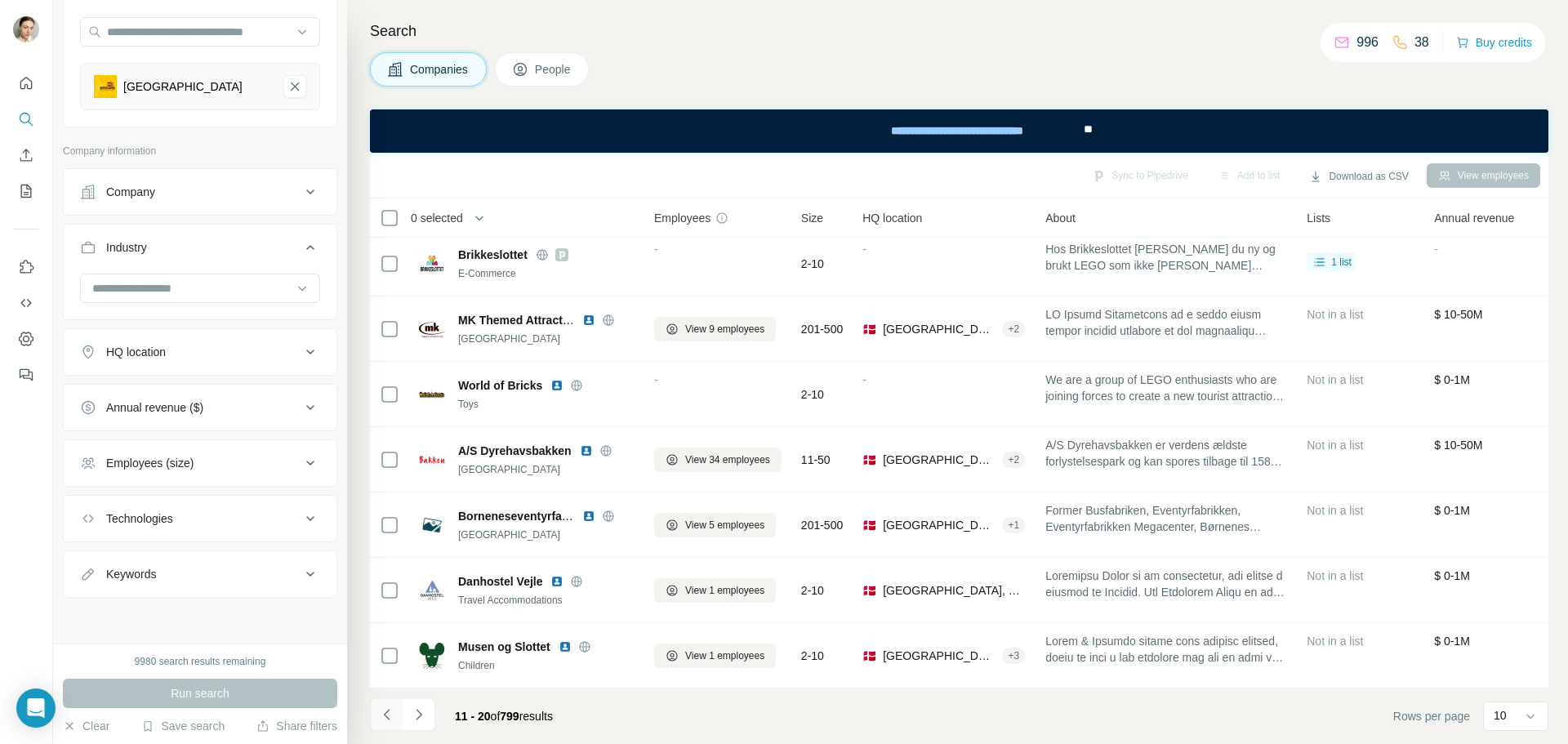
click at [375, 720] on button "Navigate to previous page" at bounding box center [386, 715] width 33 height 33
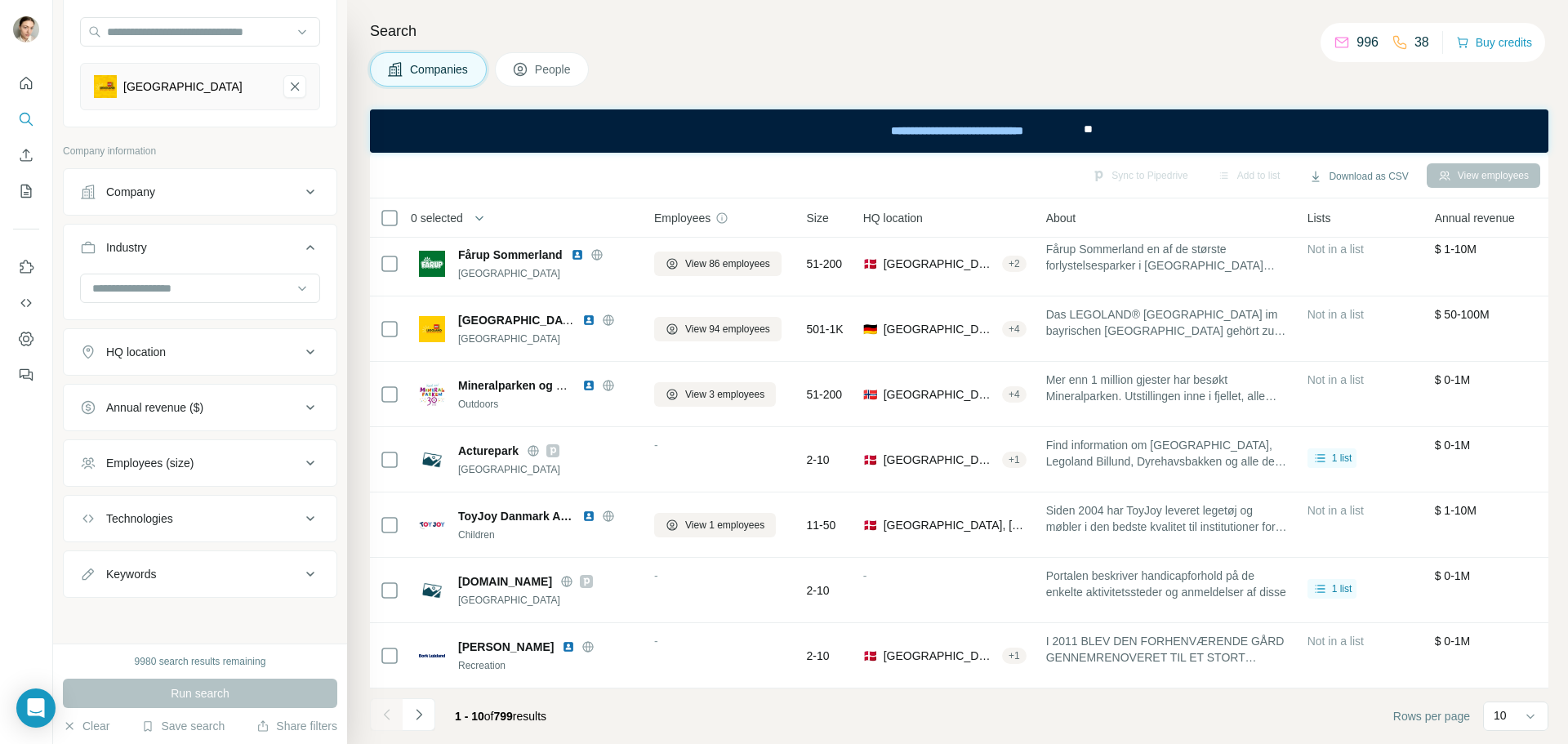
scroll to position [0, 0]
